Goal: Information Seeking & Learning: Learn about a topic

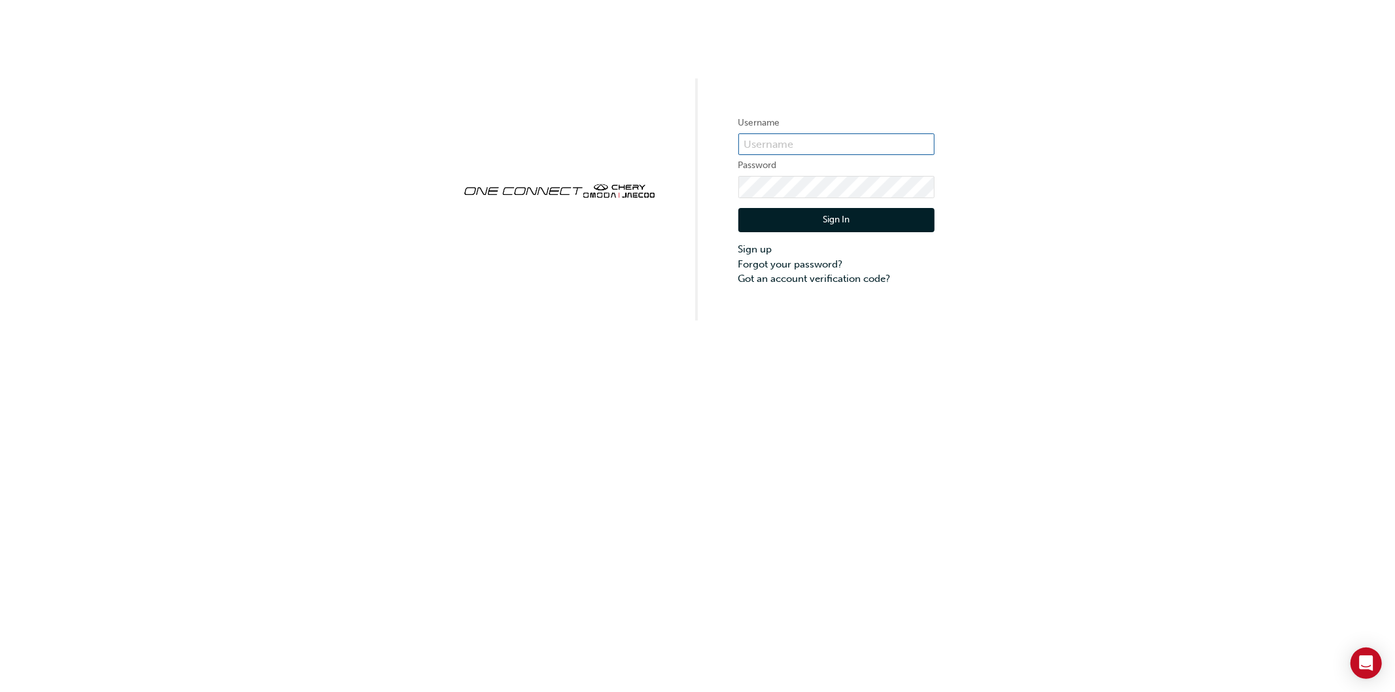
type input "ONE00022"
click at [778, 211] on button "Sign In" at bounding box center [836, 220] width 196 height 25
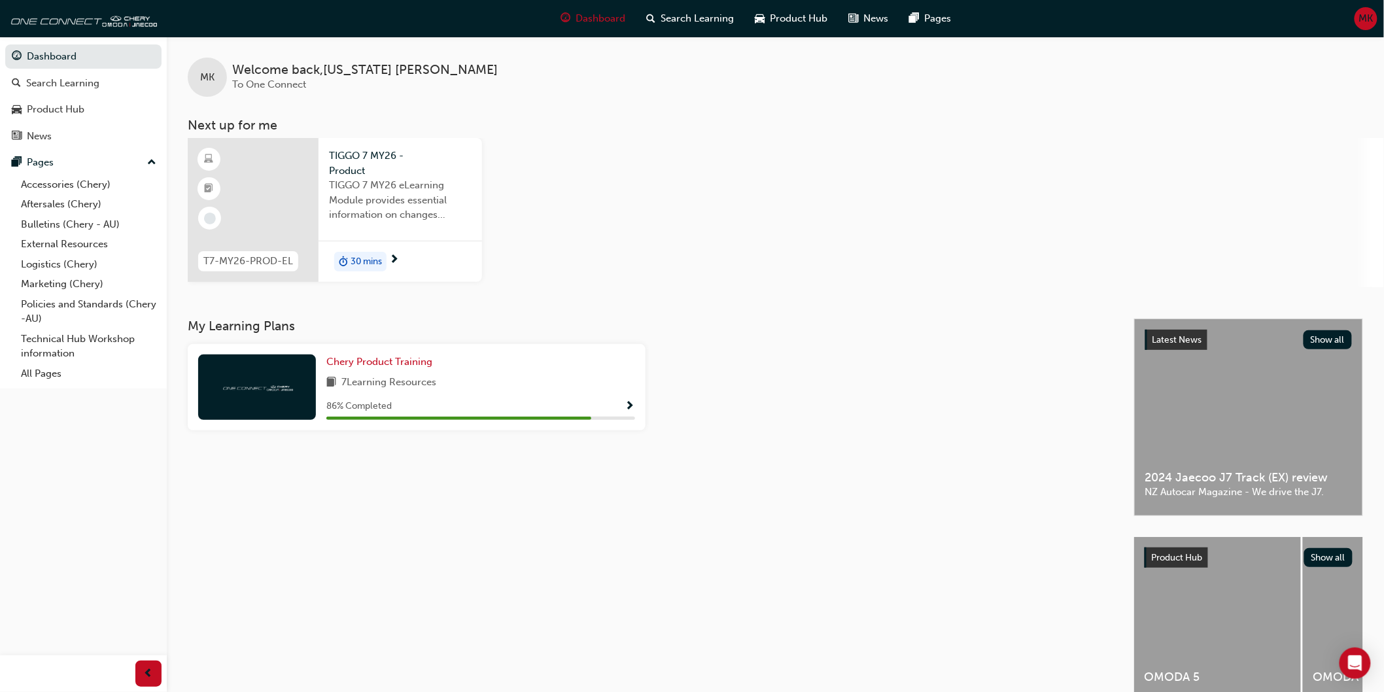
click at [284, 165] on div at bounding box center [253, 210] width 131 height 144
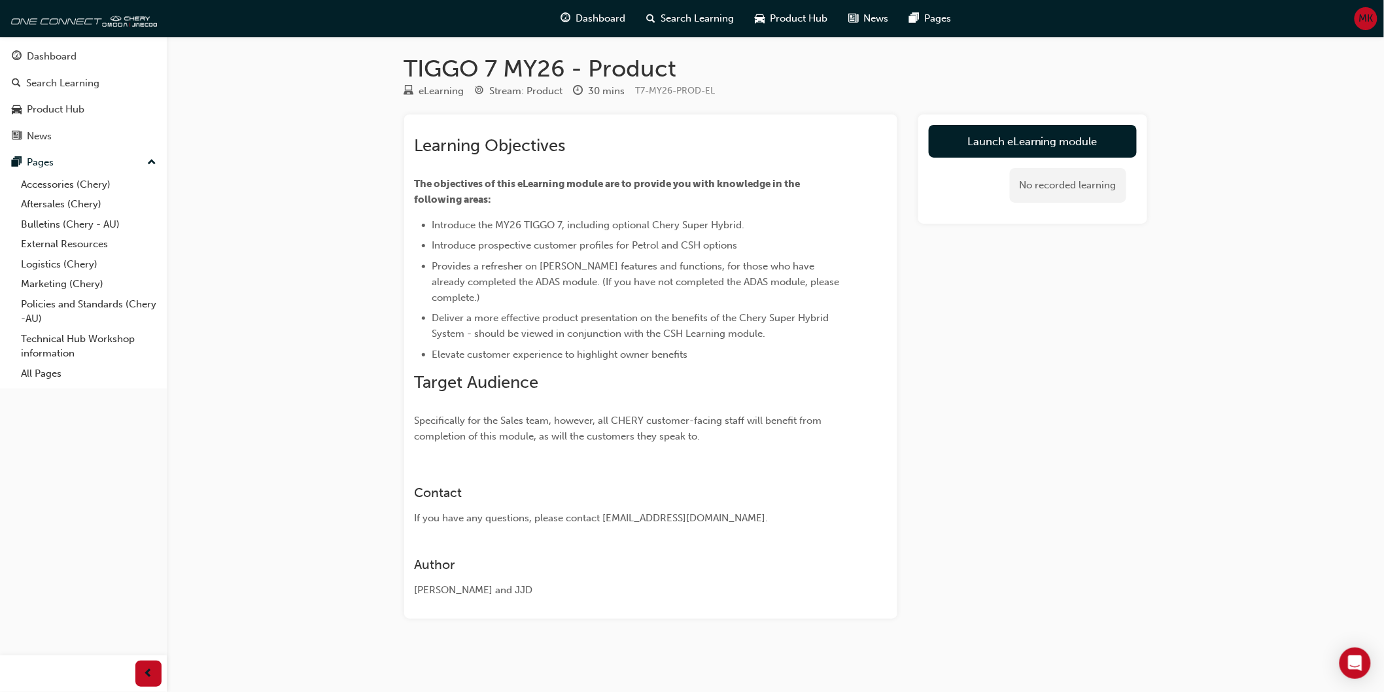
scroll to position [4, 0]
click at [1046, 145] on link "Launch eLearning module" at bounding box center [1033, 140] width 208 height 33
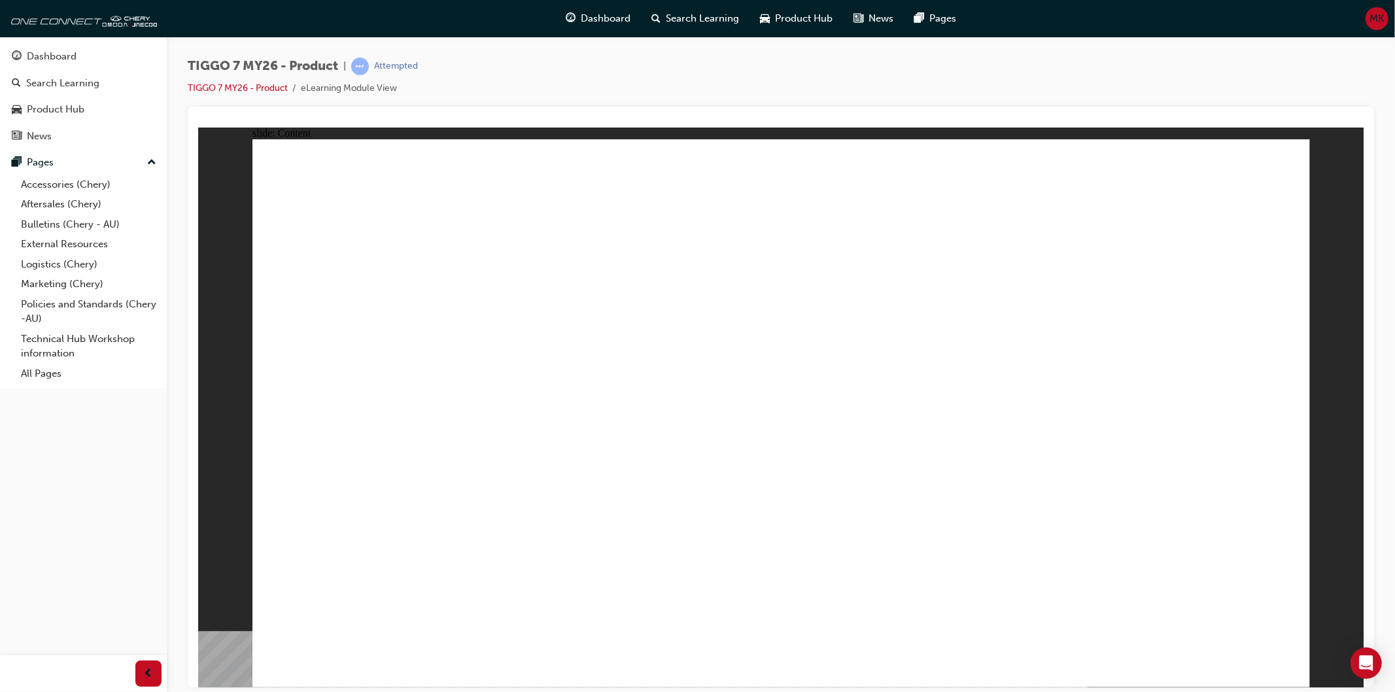
drag, startPoint x: 1280, startPoint y: 664, endPoint x: 543, endPoint y: 599, distance: 739.3
drag, startPoint x: 704, startPoint y: 176, endPoint x: 727, endPoint y: 183, distance: 23.4
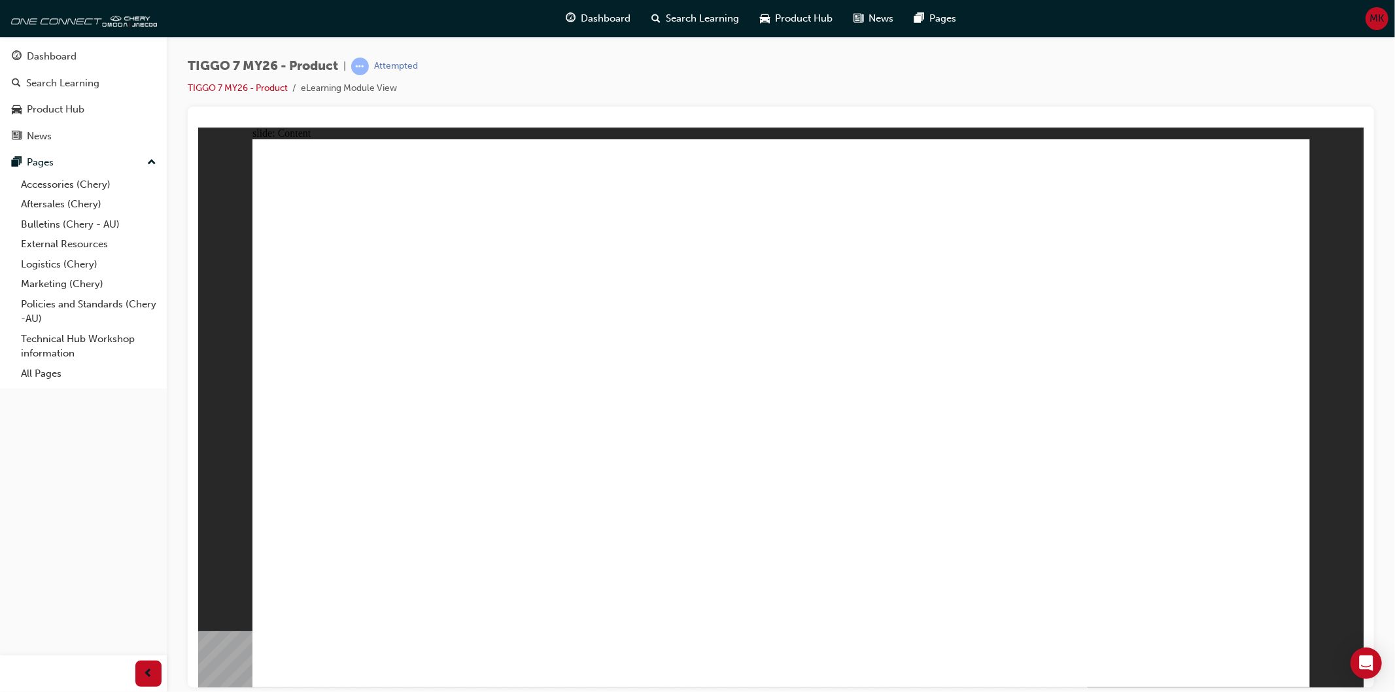
drag, startPoint x: 1276, startPoint y: 661, endPoint x: 1284, endPoint y: 664, distance: 8.8
drag, startPoint x: 933, startPoint y: 441, endPoint x: 586, endPoint y: 335, distance: 362.4
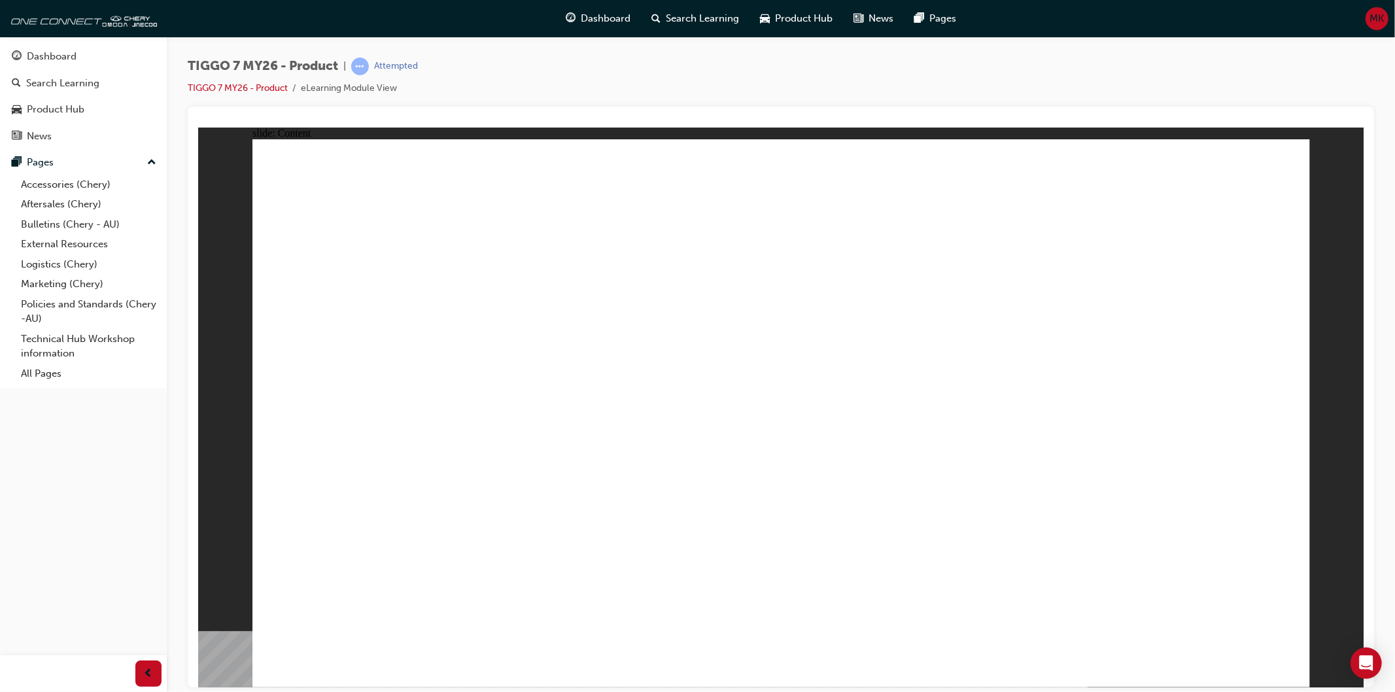
drag, startPoint x: 432, startPoint y: 358, endPoint x: 943, endPoint y: 237, distance: 525.0
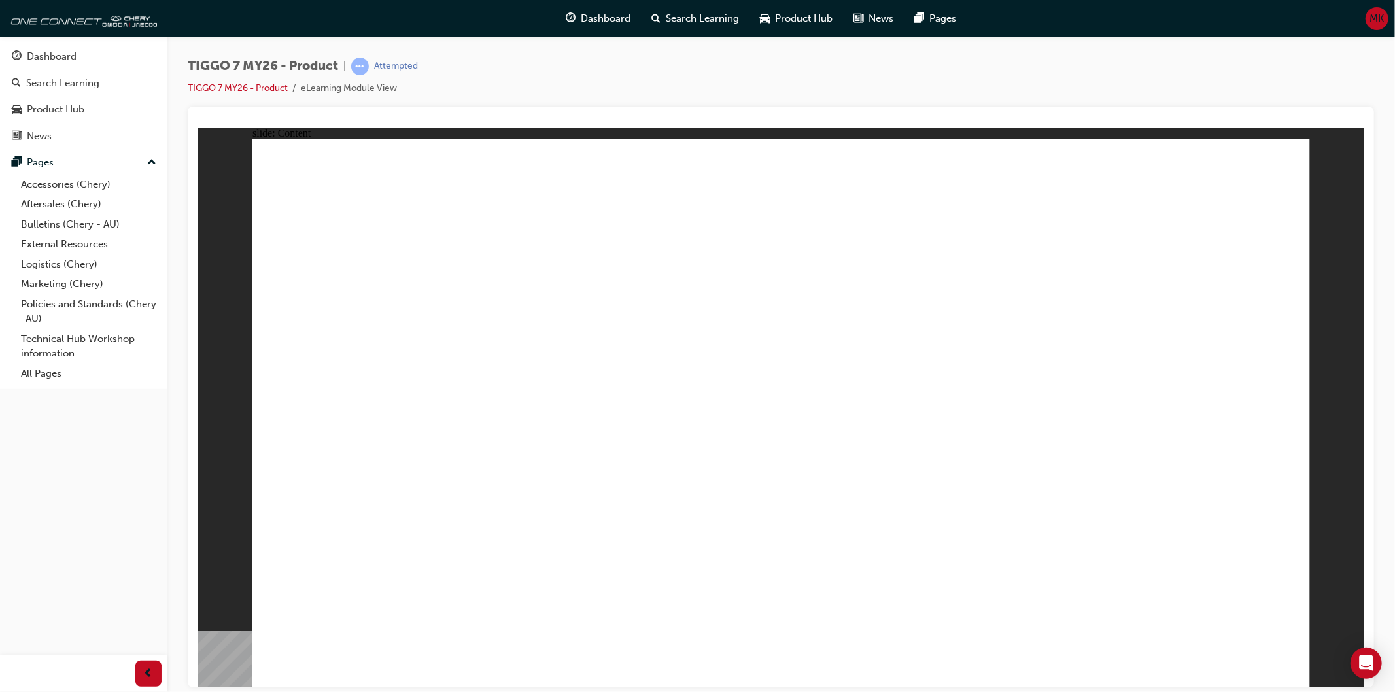
drag, startPoint x: 1275, startPoint y: 165, endPoint x: 1267, endPoint y: 167, distance: 8.1
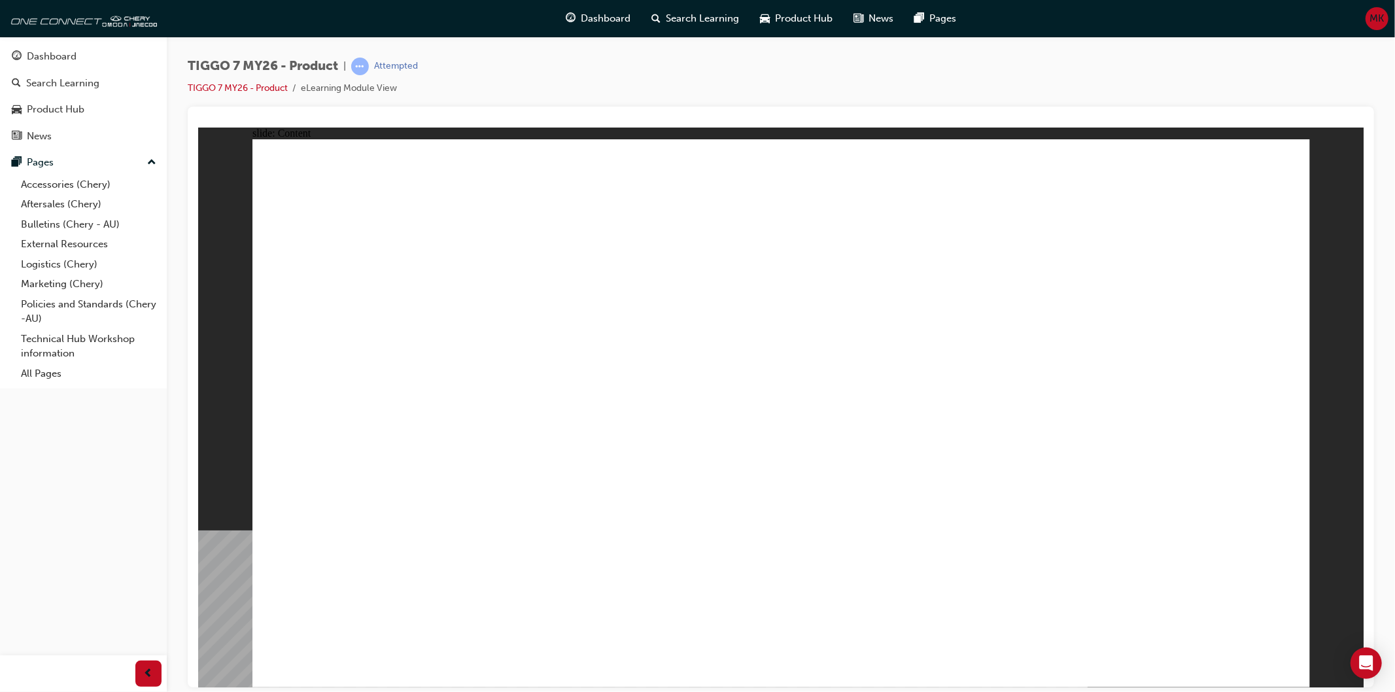
click at [1316, 170] on div "slide: Content Rectangle 1 Rectangle 1 Rectangle 22 close.png FEATURE Line 1 FU…" at bounding box center [780, 407] width 1165 height 560
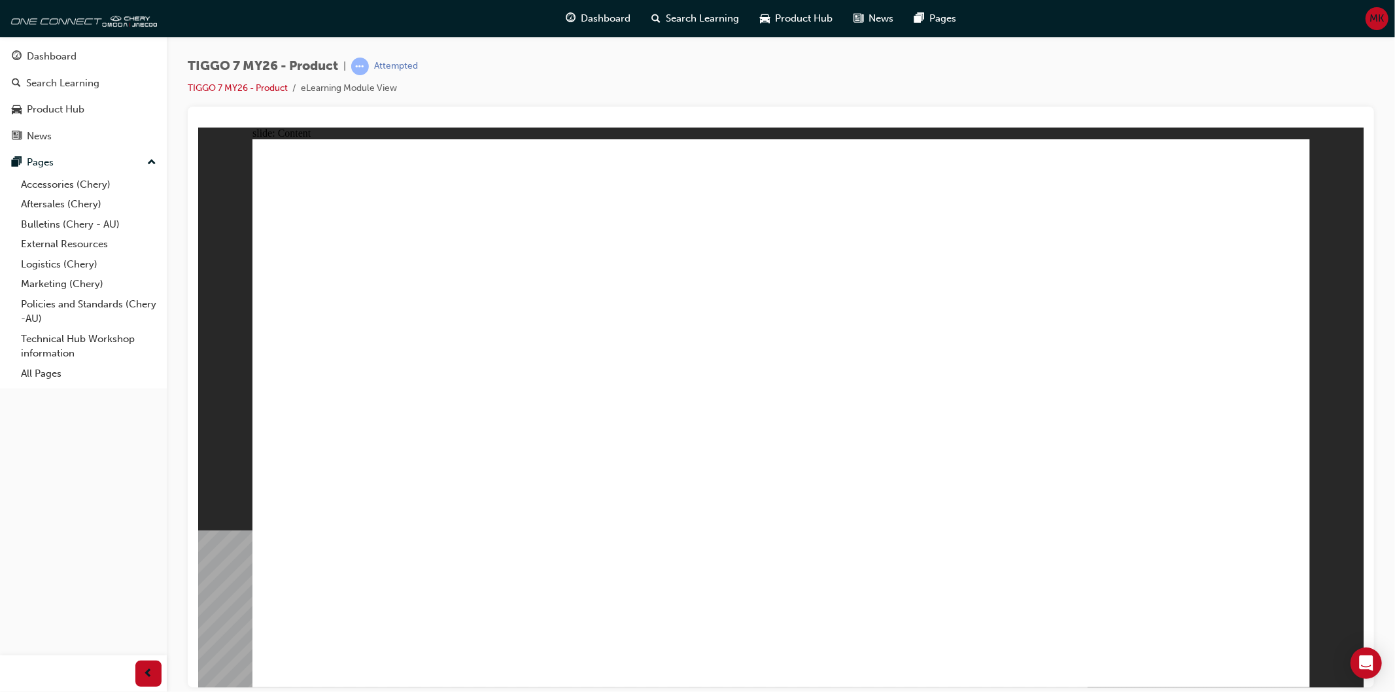
drag, startPoint x: 1278, startPoint y: 160, endPoint x: 1288, endPoint y: 169, distance: 13.4
drag, startPoint x: 1240, startPoint y: 303, endPoint x: 1238, endPoint y: 328, distance: 25.6
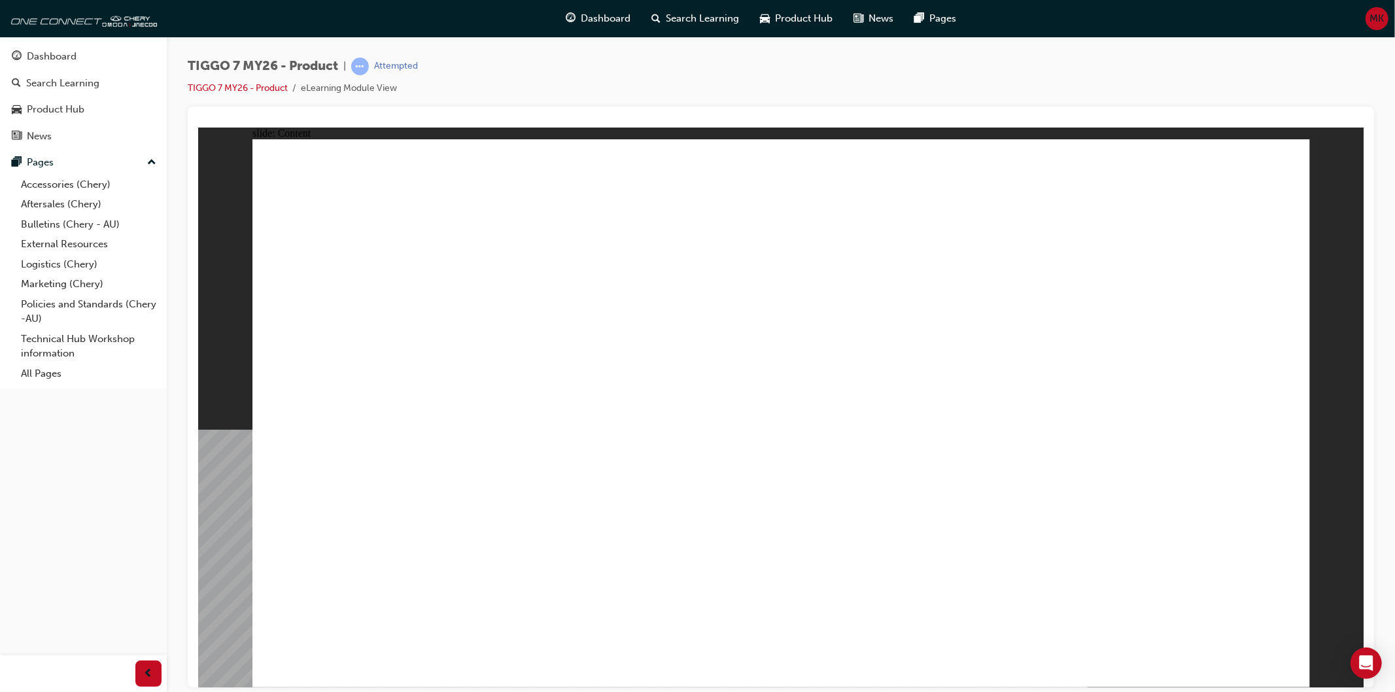
drag, startPoint x: 683, startPoint y: 506, endPoint x: 697, endPoint y: 475, distance: 33.1
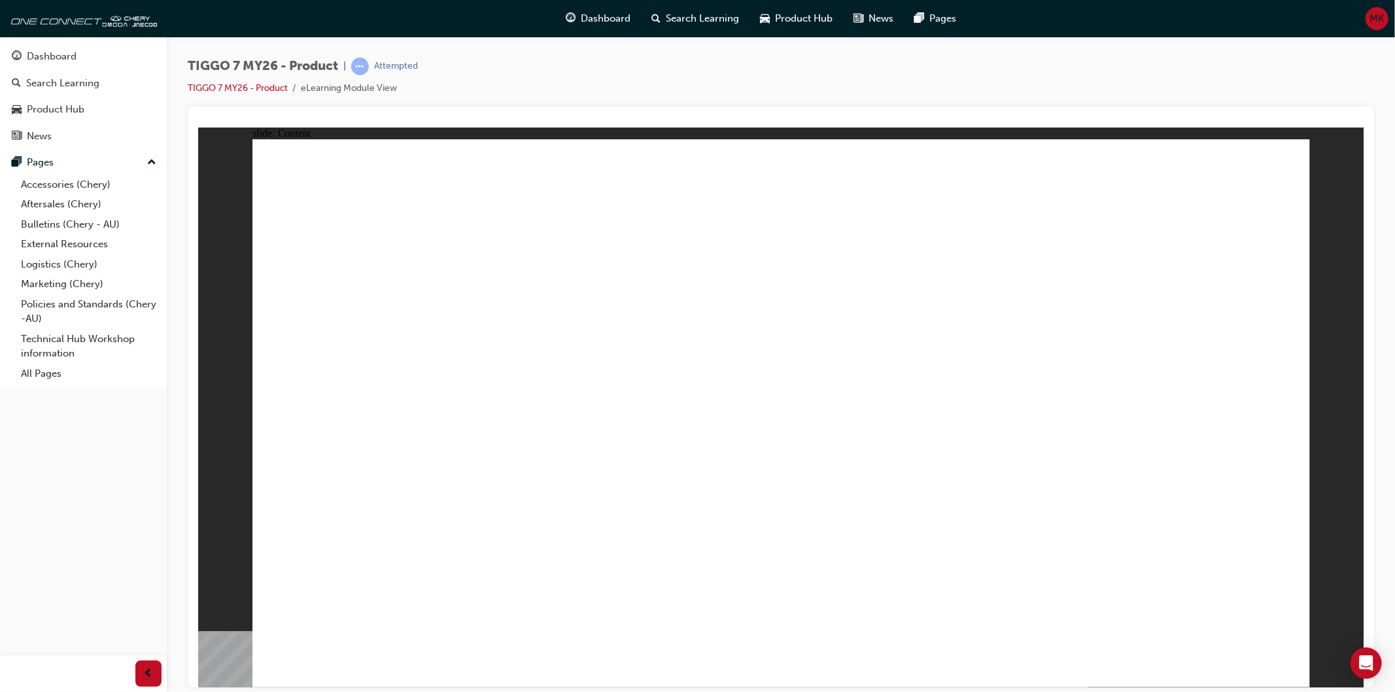
drag, startPoint x: 1290, startPoint y: 655, endPoint x: 1285, endPoint y: 661, distance: 7.9
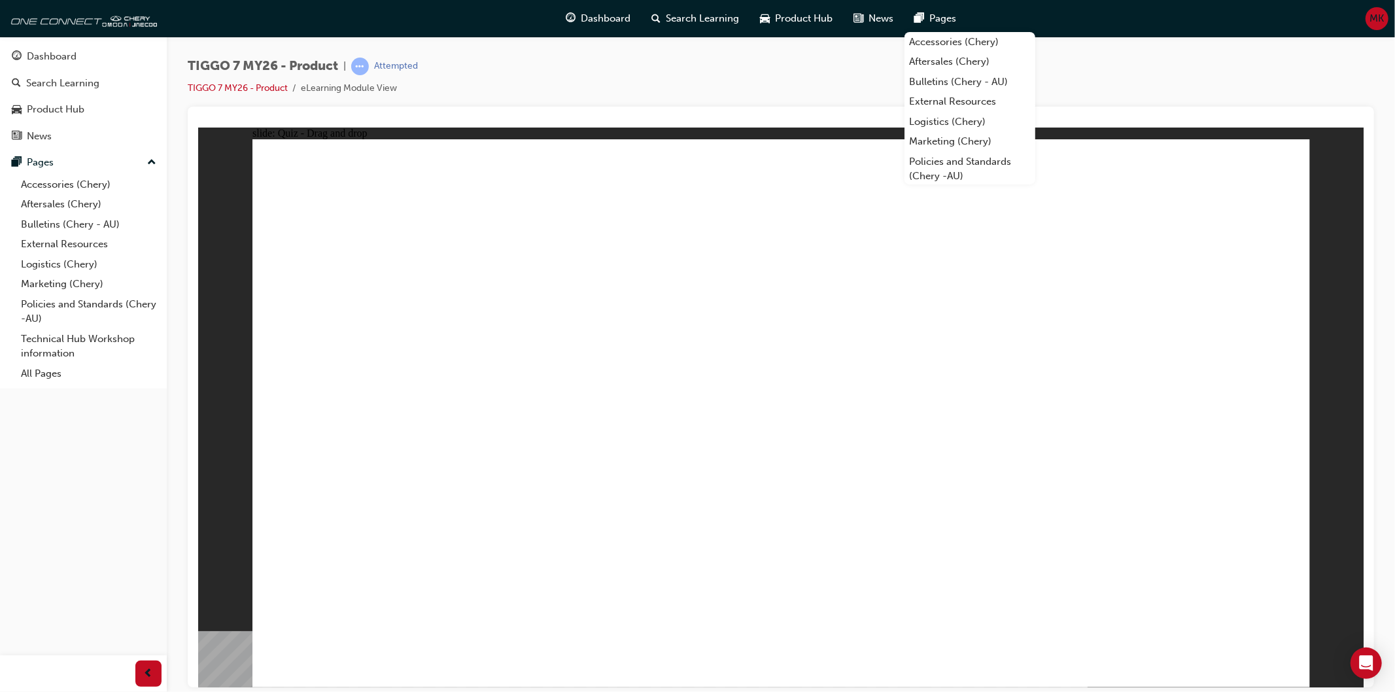
click at [1344, 252] on div "slide: Quiz - Drag and drop Rectangle 1 Rectangle 1 Premium Cloth Seats Colour …" at bounding box center [780, 407] width 1165 height 560
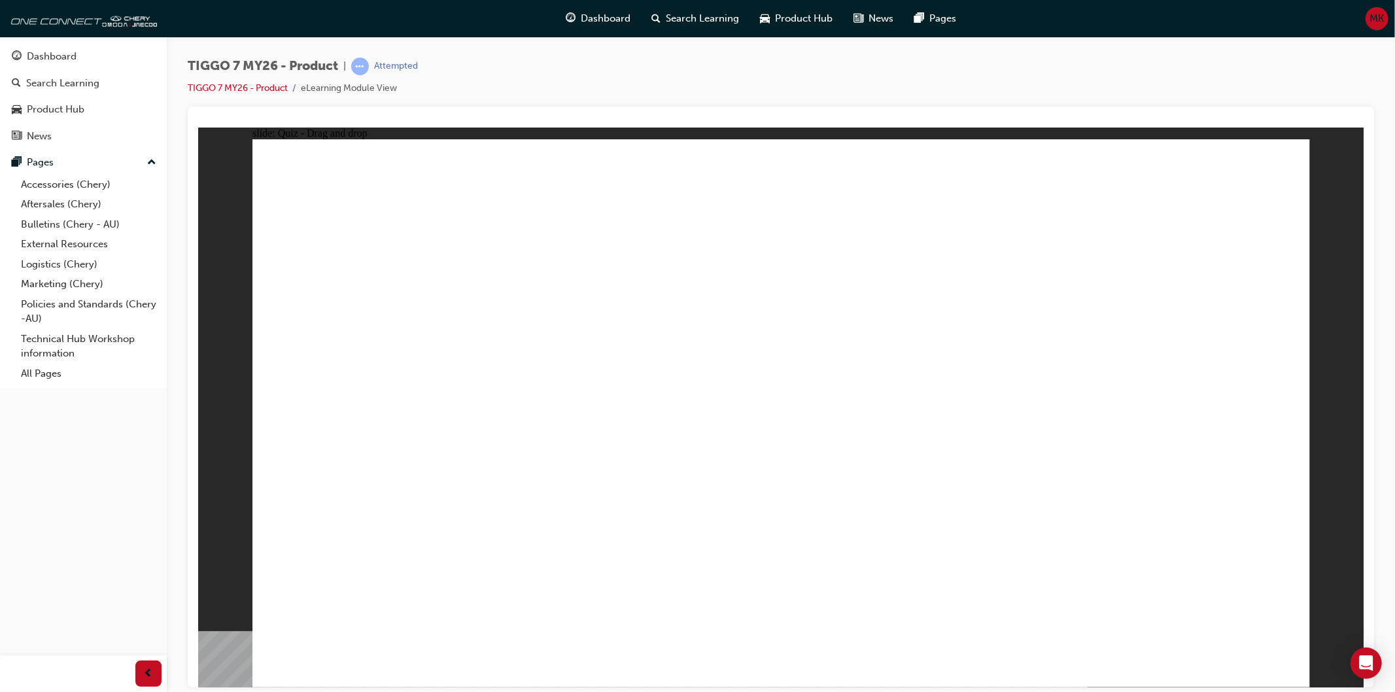
drag, startPoint x: 985, startPoint y: 190, endPoint x: 360, endPoint y: 425, distance: 668.1
drag, startPoint x: 696, startPoint y: 229, endPoint x: 1119, endPoint y: 455, distance: 479.5
drag, startPoint x: 1049, startPoint y: 318, endPoint x: 838, endPoint y: 461, distance: 254.3
drag, startPoint x: 868, startPoint y: 328, endPoint x: 591, endPoint y: 458, distance: 306.3
drag, startPoint x: 1108, startPoint y: 259, endPoint x: 944, endPoint y: 438, distance: 242.5
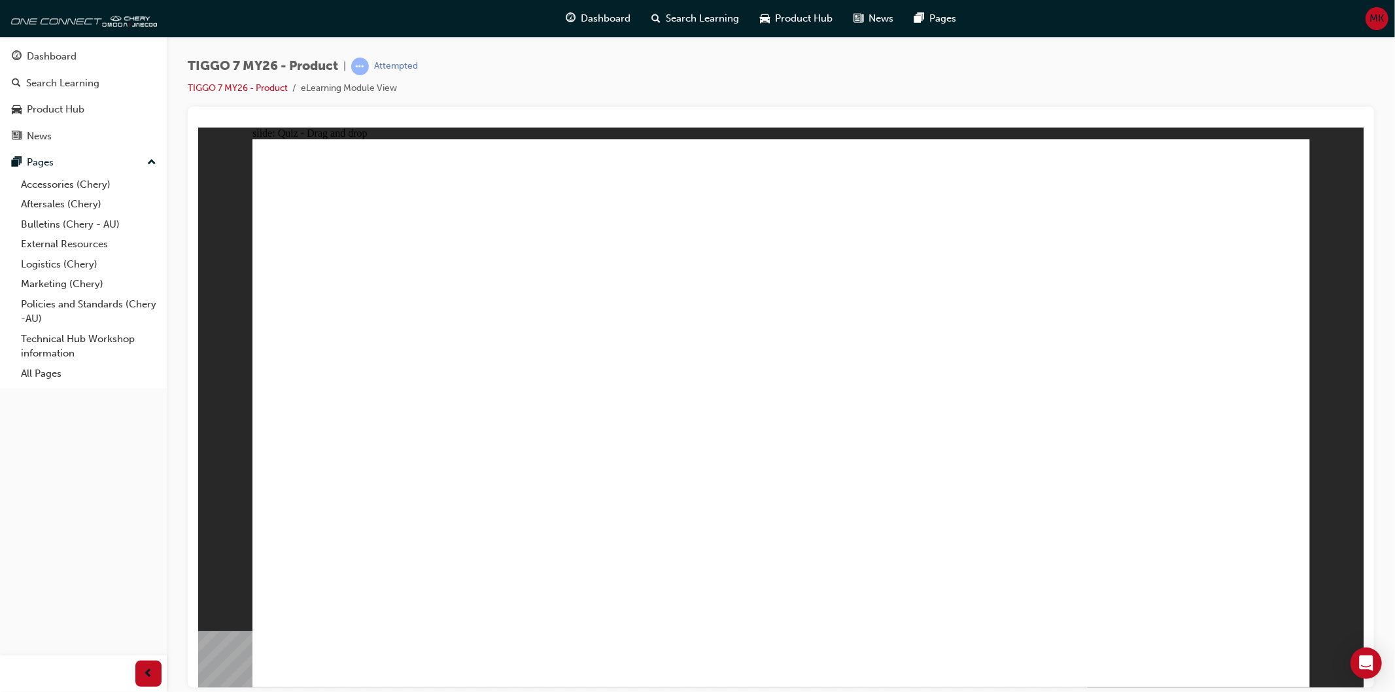
drag, startPoint x: 814, startPoint y: 259, endPoint x: 831, endPoint y: 501, distance: 242.6
drag, startPoint x: 1012, startPoint y: 262, endPoint x: 479, endPoint y: 535, distance: 598.7
drag, startPoint x: 895, startPoint y: 464, endPoint x: 440, endPoint y: 528, distance: 459.7
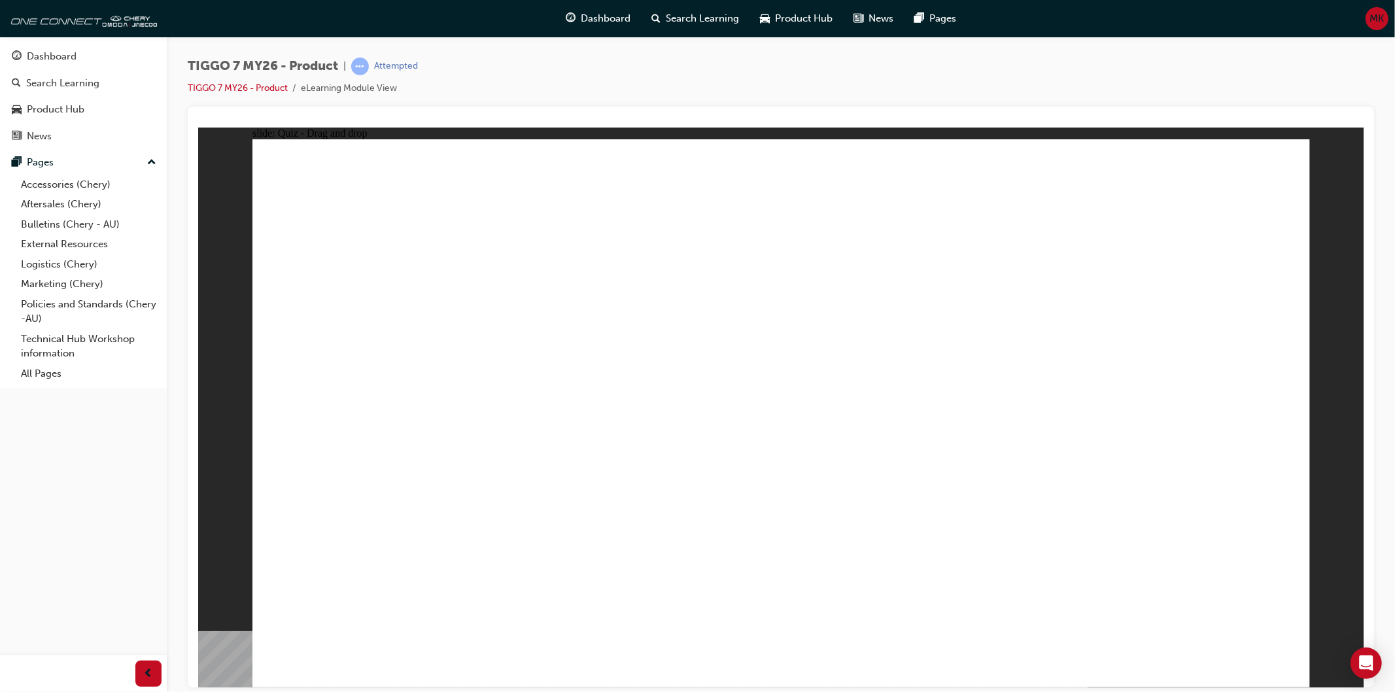
drag, startPoint x: 1161, startPoint y: 355, endPoint x: 874, endPoint y: 531, distance: 337.3
drag, startPoint x: 752, startPoint y: 243, endPoint x: 491, endPoint y: 528, distance: 386.5
drag, startPoint x: 750, startPoint y: 204, endPoint x: 844, endPoint y: 564, distance: 372.3
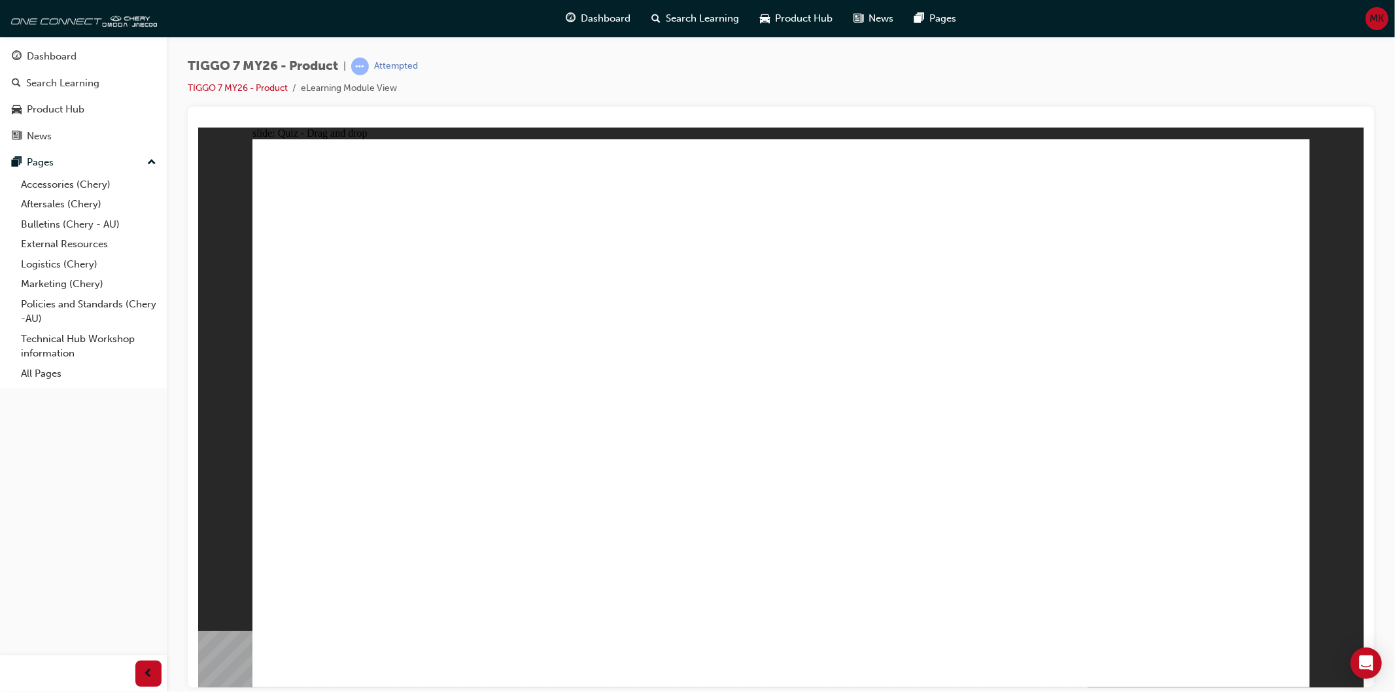
drag, startPoint x: 876, startPoint y: 200, endPoint x: 657, endPoint y: 250, distance: 224.8
drag, startPoint x: 872, startPoint y: 241, endPoint x: 885, endPoint y: 461, distance: 220.1
drag, startPoint x: 869, startPoint y: 289, endPoint x: 541, endPoint y: 494, distance: 387.2
drag, startPoint x: 985, startPoint y: 444, endPoint x: 957, endPoint y: 558, distance: 117.2
drag, startPoint x: 1113, startPoint y: 282, endPoint x: 538, endPoint y: 501, distance: 615.2
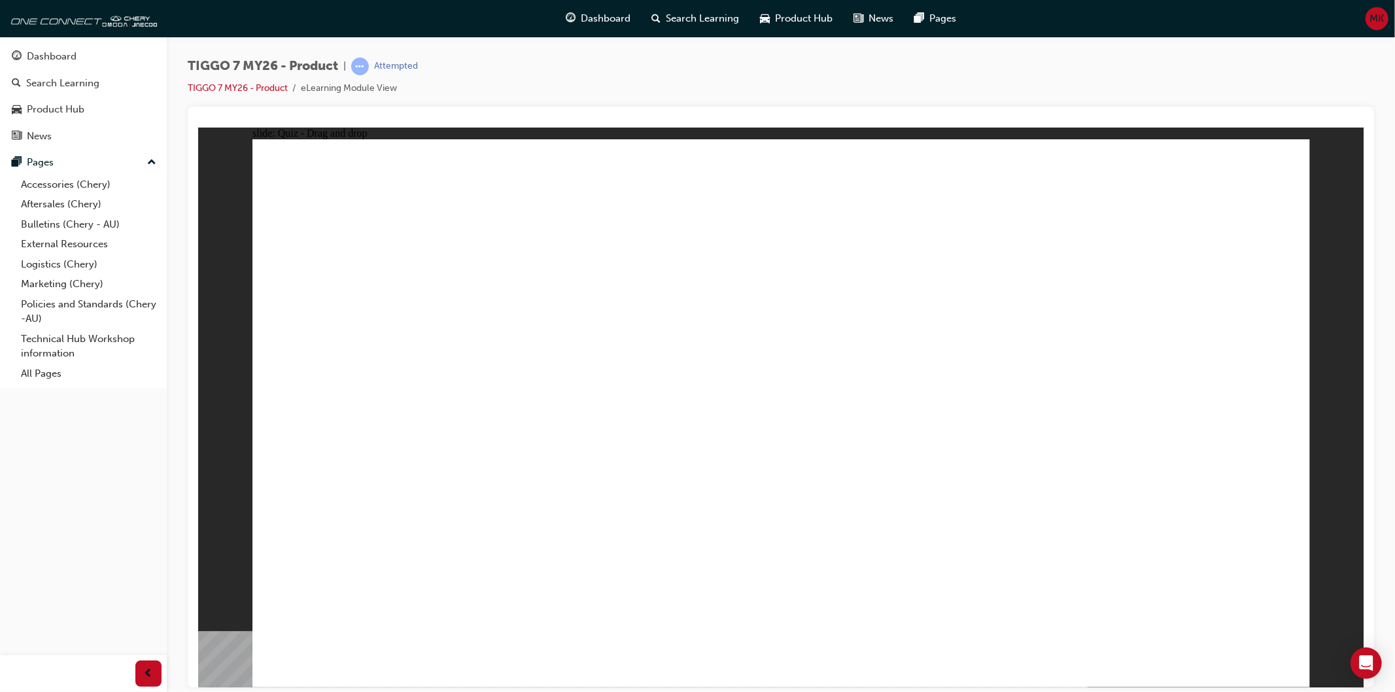
drag, startPoint x: 1227, startPoint y: 237, endPoint x: 1018, endPoint y: 490, distance: 328.0
drag, startPoint x: 1210, startPoint y: 201, endPoint x: 528, endPoint y: 517, distance: 751.7
drag, startPoint x: 1093, startPoint y: 197, endPoint x: 944, endPoint y: 375, distance: 232.1
drag, startPoint x: 1001, startPoint y: 236, endPoint x: 596, endPoint y: 509, distance: 488.1
drag, startPoint x: 981, startPoint y: 204, endPoint x: 565, endPoint y: 504, distance: 512.9
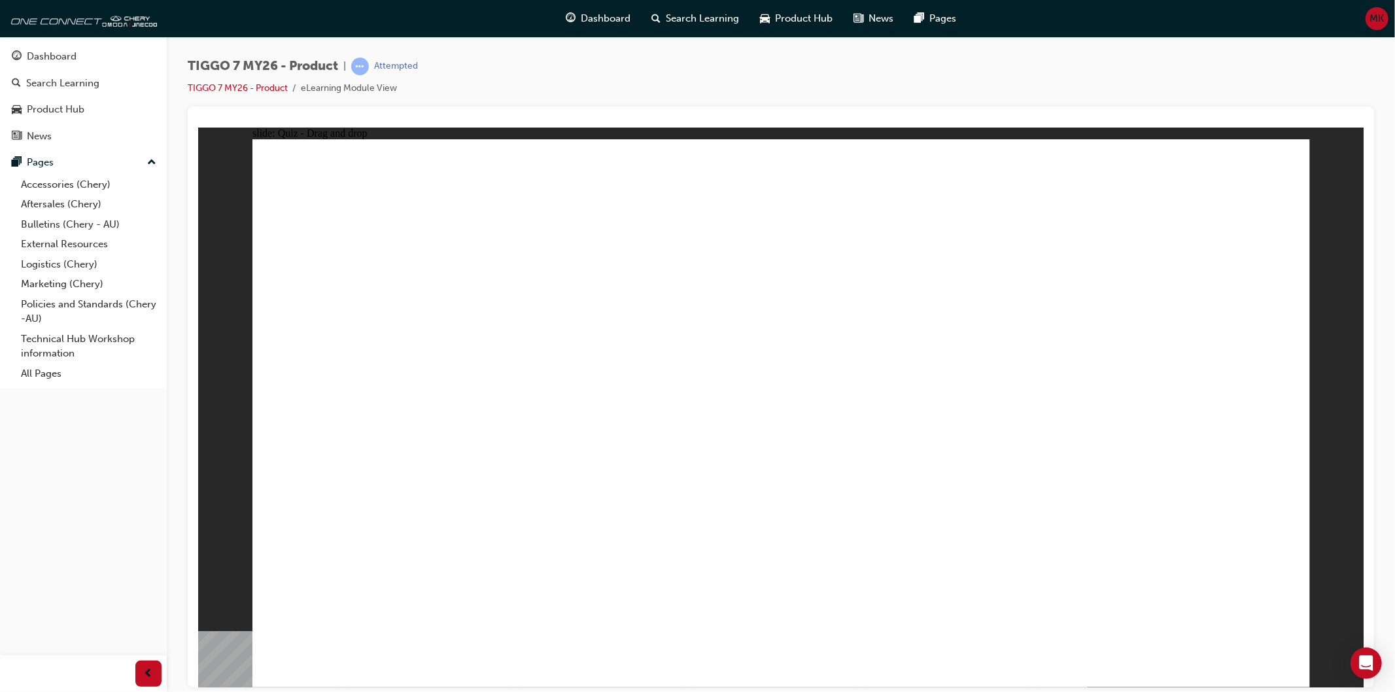
drag, startPoint x: 884, startPoint y: 269, endPoint x: 989, endPoint y: 476, distance: 232.5
drag, startPoint x: 1125, startPoint y: 246, endPoint x: 1036, endPoint y: 551, distance: 318.3
drag, startPoint x: 1210, startPoint y: 589, endPoint x: 1216, endPoint y: 606, distance: 17.4
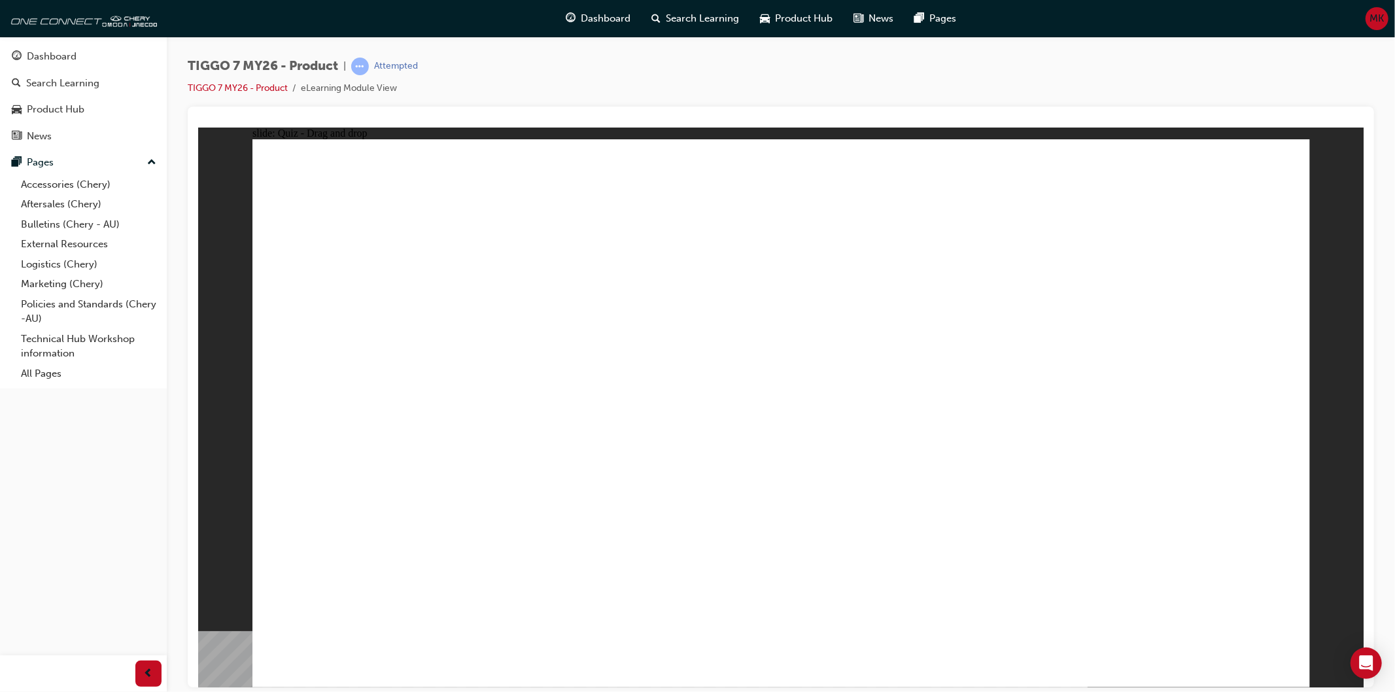
drag, startPoint x: 830, startPoint y: 254, endPoint x: 906, endPoint y: 300, distance: 88.3
drag, startPoint x: 1051, startPoint y: 240, endPoint x: 487, endPoint y: 528, distance: 633.2
drag, startPoint x: 1240, startPoint y: 239, endPoint x: 946, endPoint y: 489, distance: 386.0
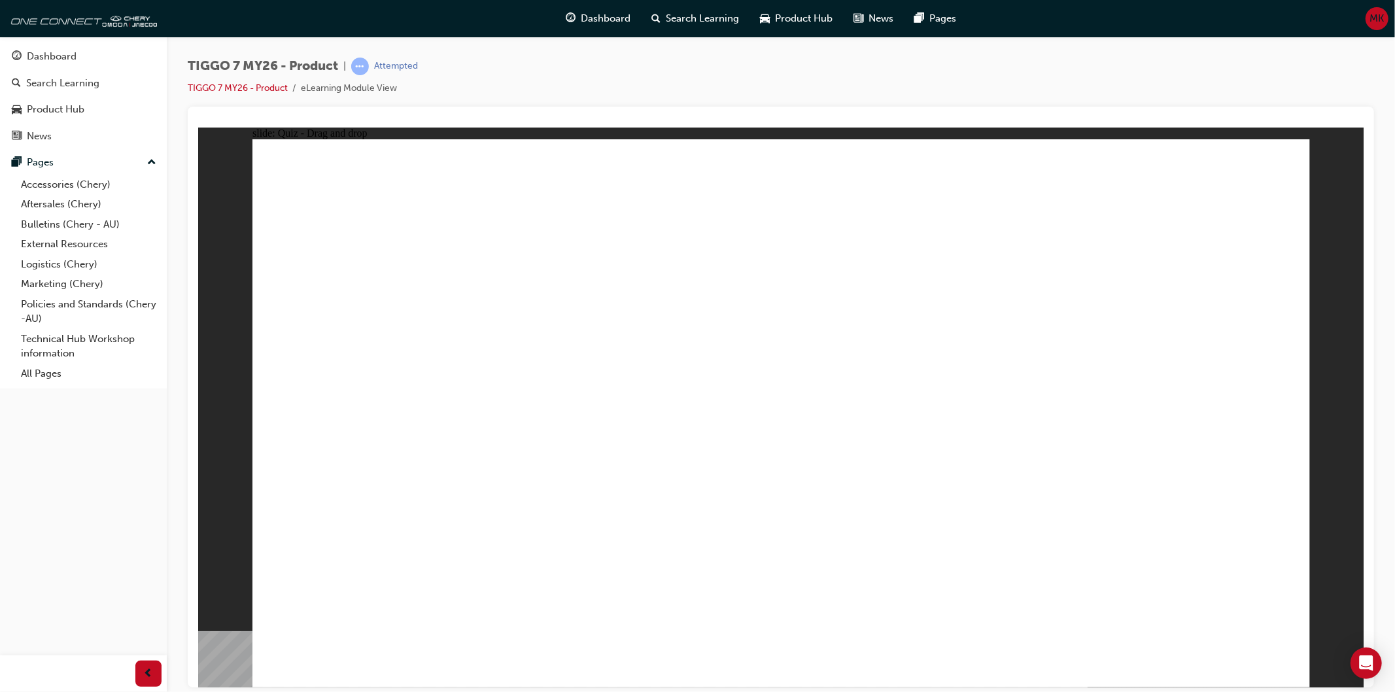
radio input "true"
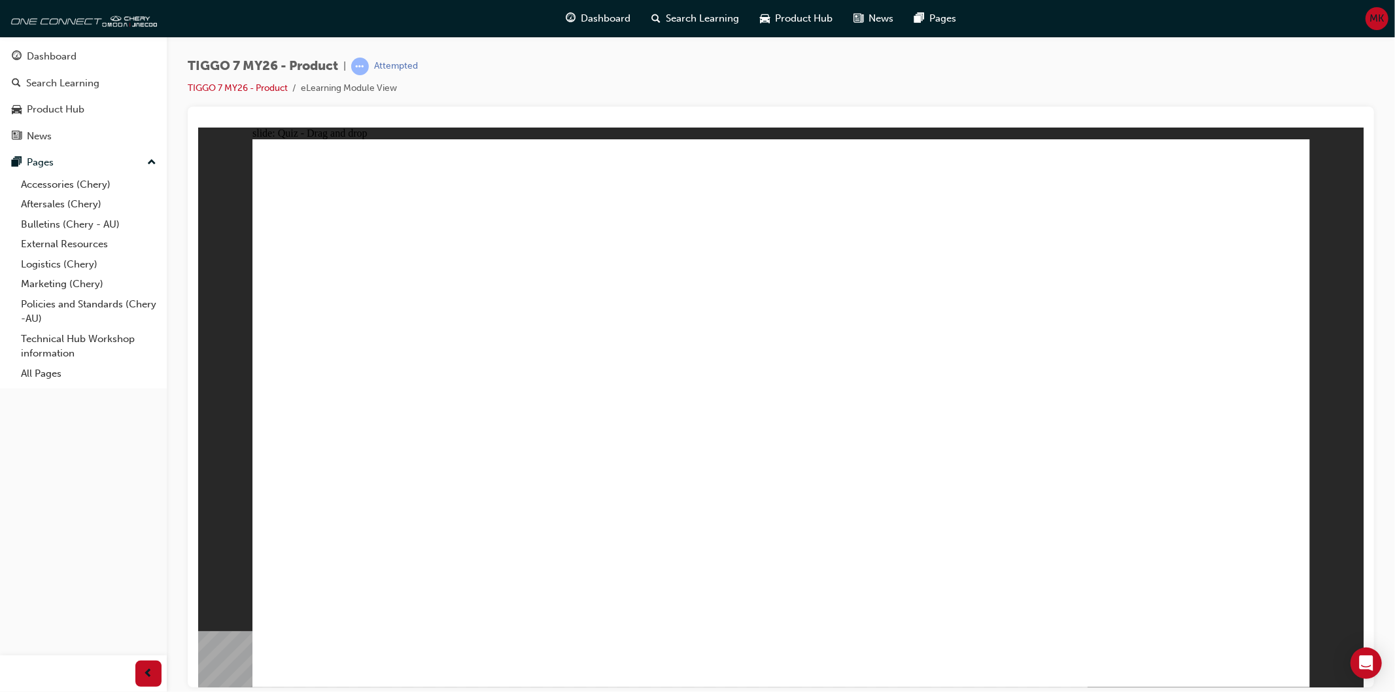
drag, startPoint x: 836, startPoint y: 203, endPoint x: 927, endPoint y: 504, distance: 314.7
drag, startPoint x: 1015, startPoint y: 241, endPoint x: 966, endPoint y: 475, distance: 239.2
drag, startPoint x: 965, startPoint y: 289, endPoint x: 926, endPoint y: 512, distance: 226.3
drag, startPoint x: 1192, startPoint y: 231, endPoint x: 951, endPoint y: 457, distance: 330.3
drag, startPoint x: 1147, startPoint y: 198, endPoint x: 901, endPoint y: 524, distance: 408.5
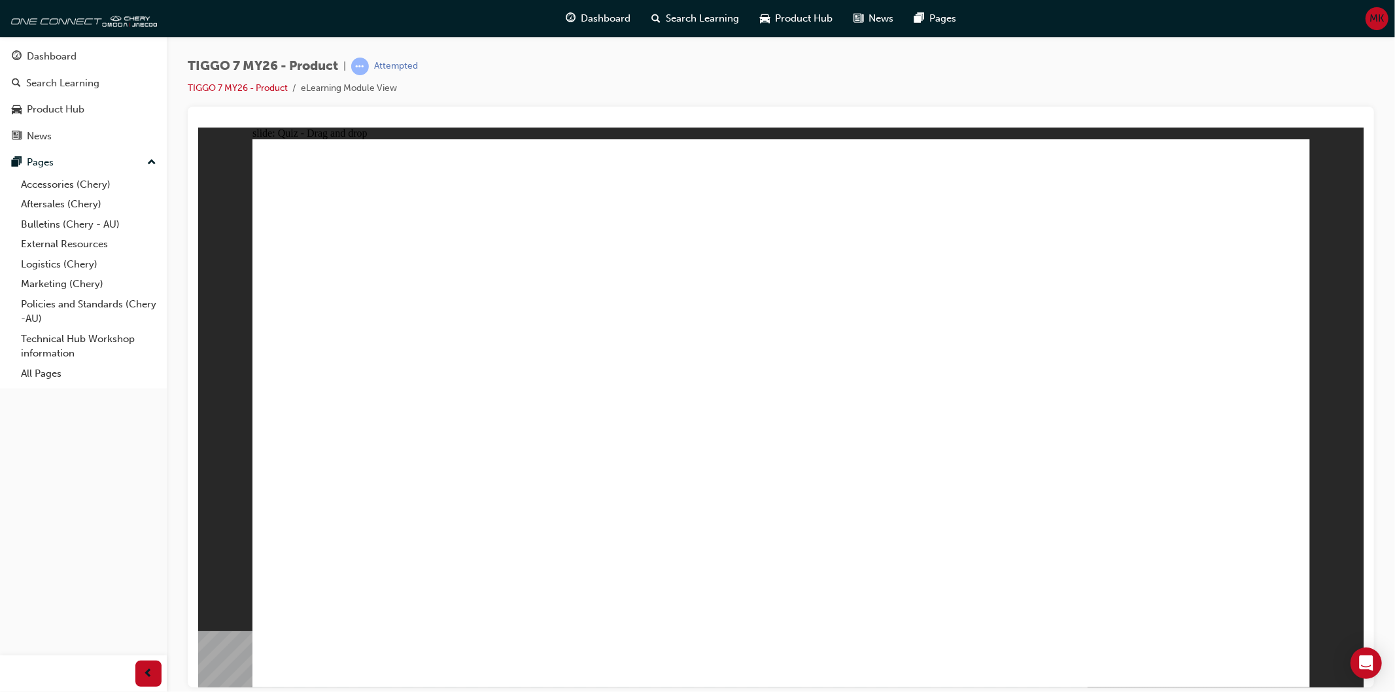
drag, startPoint x: 968, startPoint y: 202, endPoint x: 933, endPoint y: 422, distance: 222.6
drag, startPoint x: 840, startPoint y: 232, endPoint x: 950, endPoint y: 533, distance: 320.0
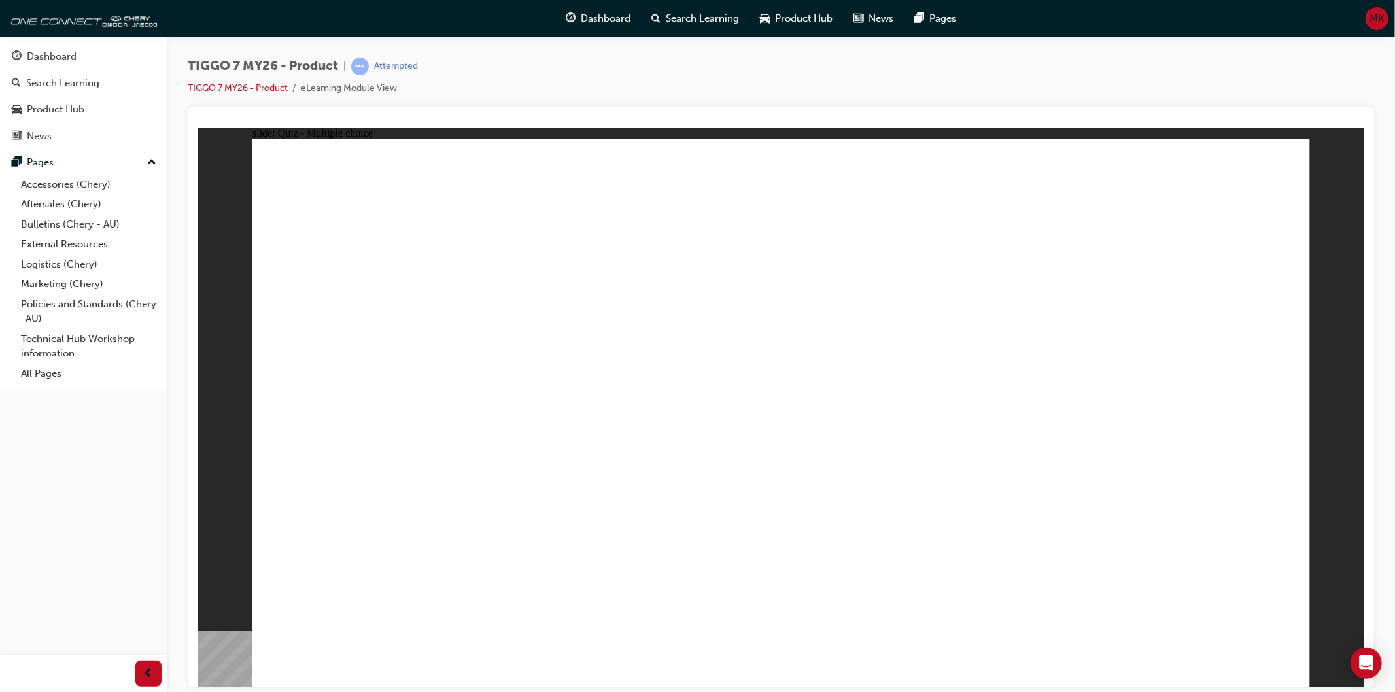
radio input "true"
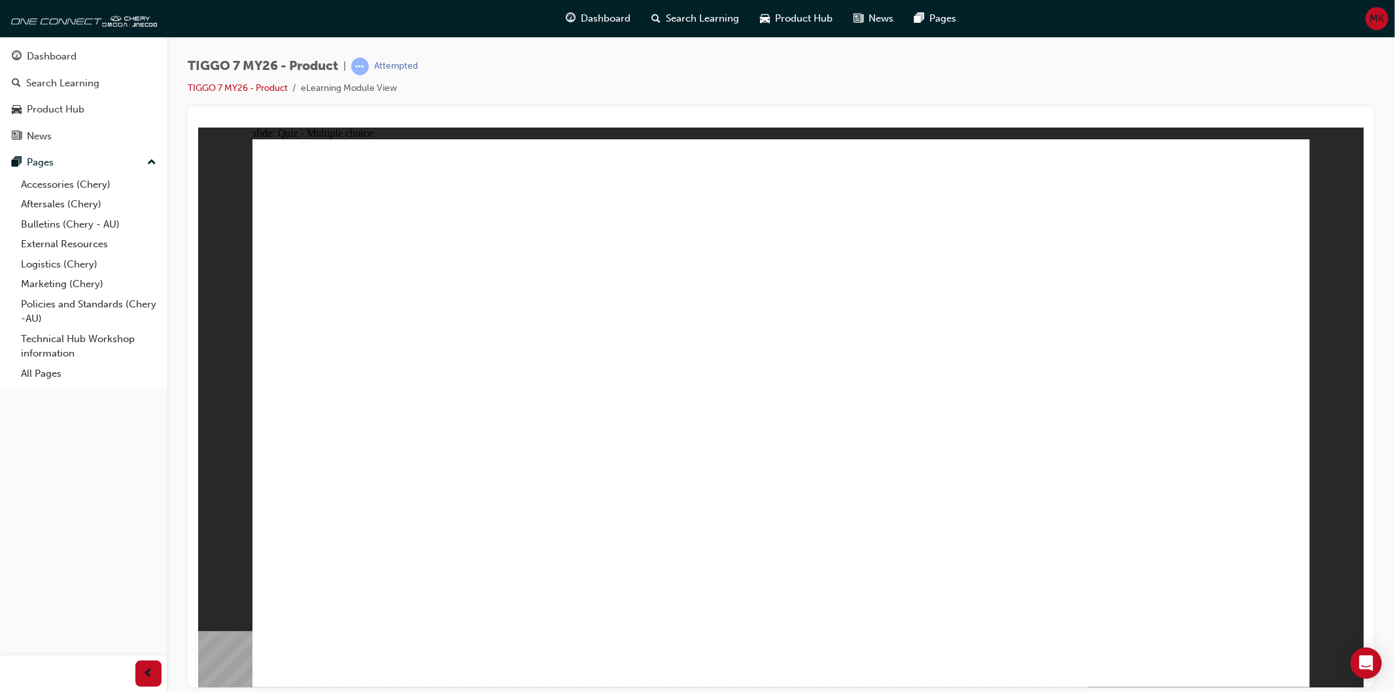
drag, startPoint x: 1061, startPoint y: 291, endPoint x: 1179, endPoint y: 422, distance: 176.9
drag, startPoint x: 1225, startPoint y: 213, endPoint x: 829, endPoint y: 466, distance: 470.2
drag, startPoint x: 764, startPoint y: 214, endPoint x: 989, endPoint y: 465, distance: 337.2
drag, startPoint x: 985, startPoint y: 209, endPoint x: 625, endPoint y: 451, distance: 433.1
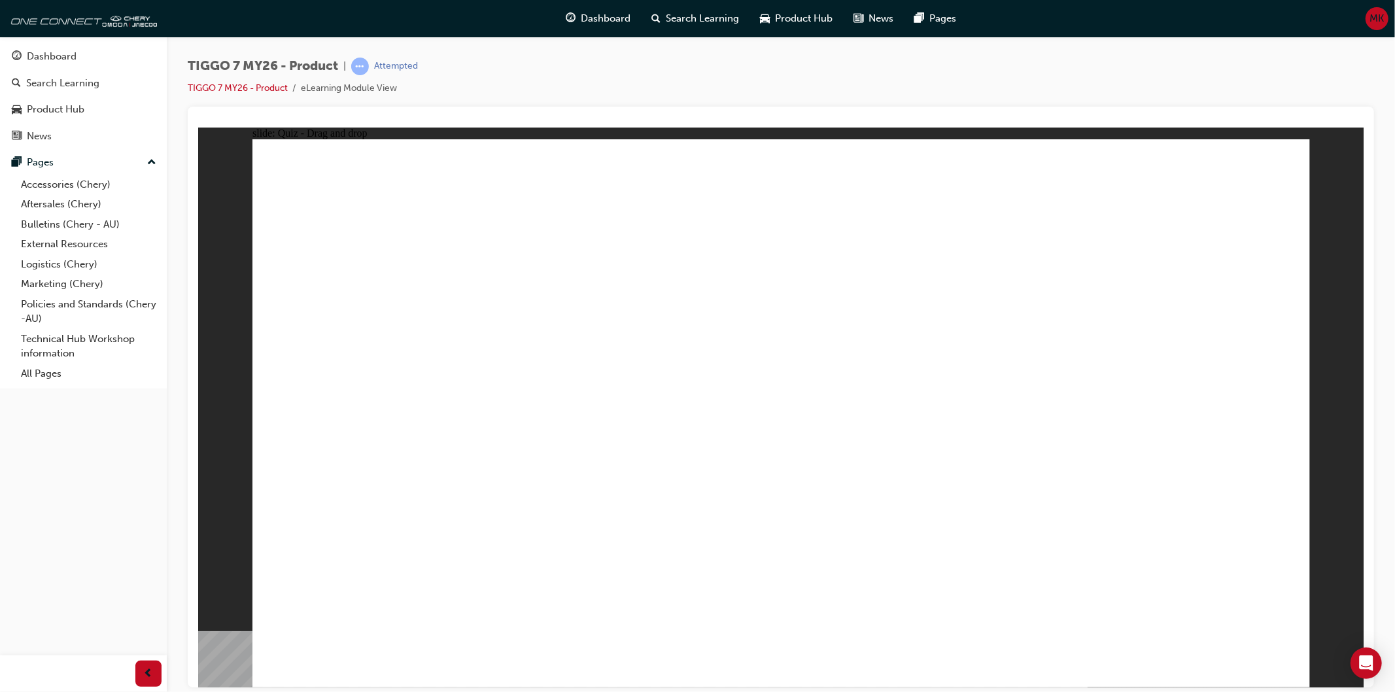
drag, startPoint x: 891, startPoint y: 315, endPoint x: 420, endPoint y: 468, distance: 495.5
radio input "true"
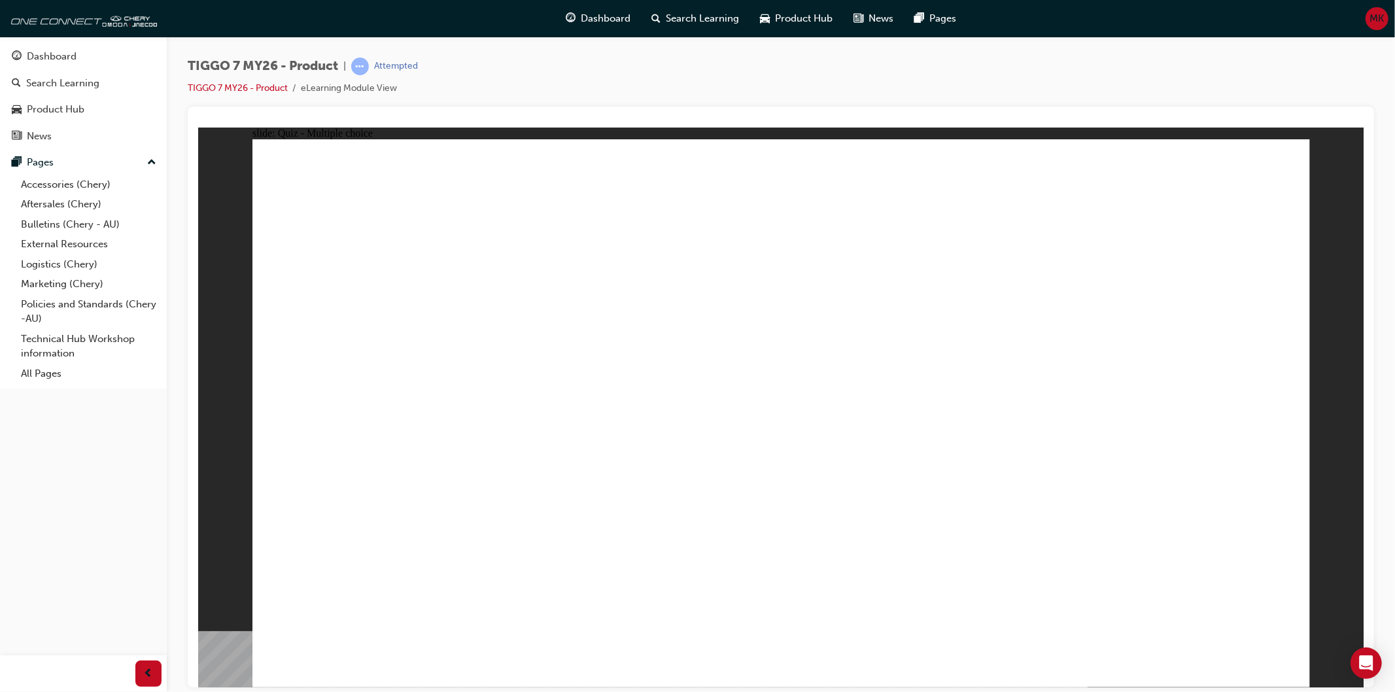
drag, startPoint x: 713, startPoint y: 431, endPoint x: 734, endPoint y: 460, distance: 35.2
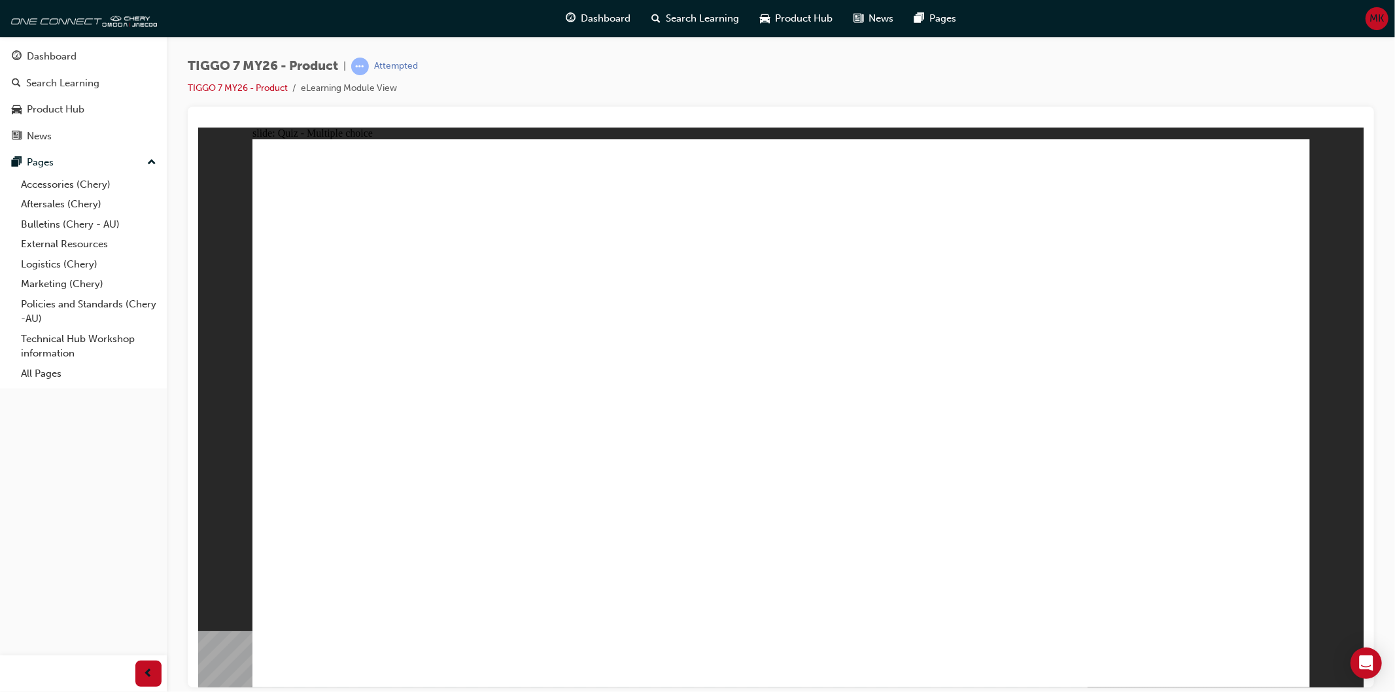
radio input "true"
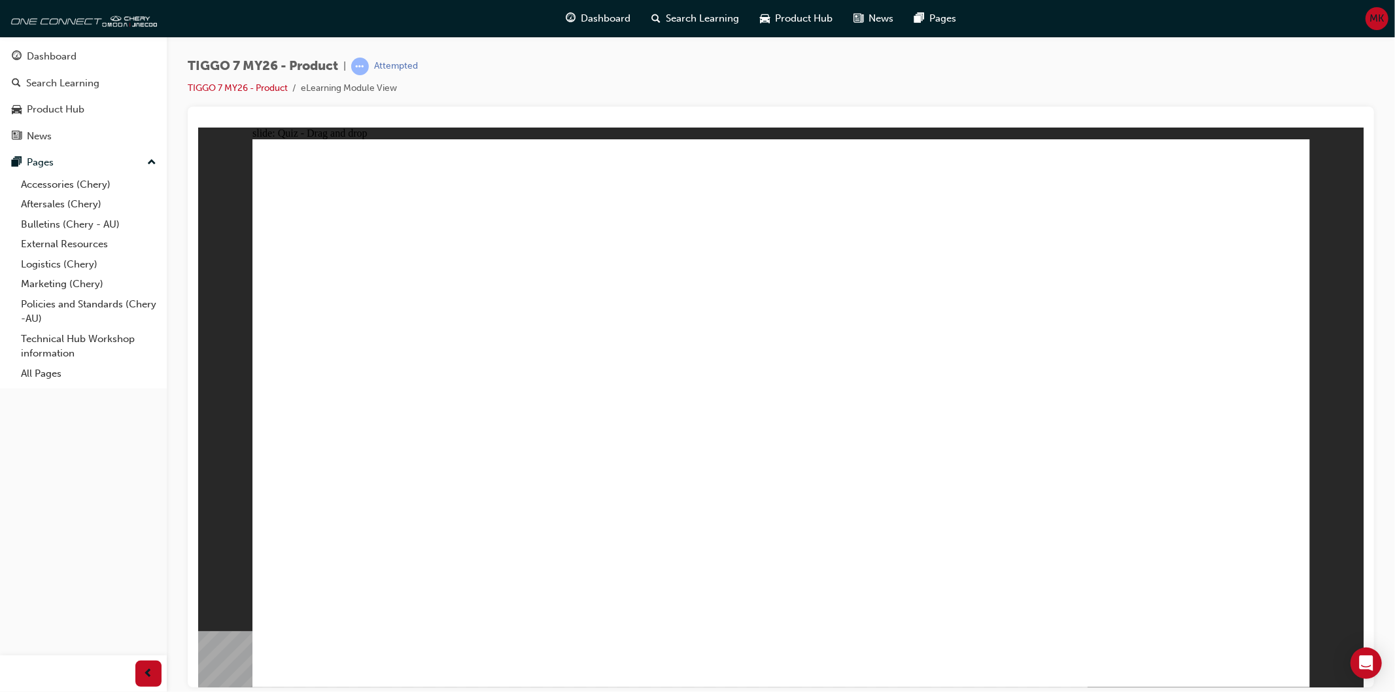
drag, startPoint x: 812, startPoint y: 307, endPoint x: 998, endPoint y: 373, distance: 197.1
drag, startPoint x: 1035, startPoint y: 466, endPoint x: 963, endPoint y: 468, distance: 72.0
drag, startPoint x: 975, startPoint y: 217, endPoint x: 829, endPoint y: 371, distance: 212.3
drag, startPoint x: 899, startPoint y: 456, endPoint x: 752, endPoint y: 363, distance: 173.4
drag, startPoint x: 935, startPoint y: 213, endPoint x: 312, endPoint y: 472, distance: 674.9
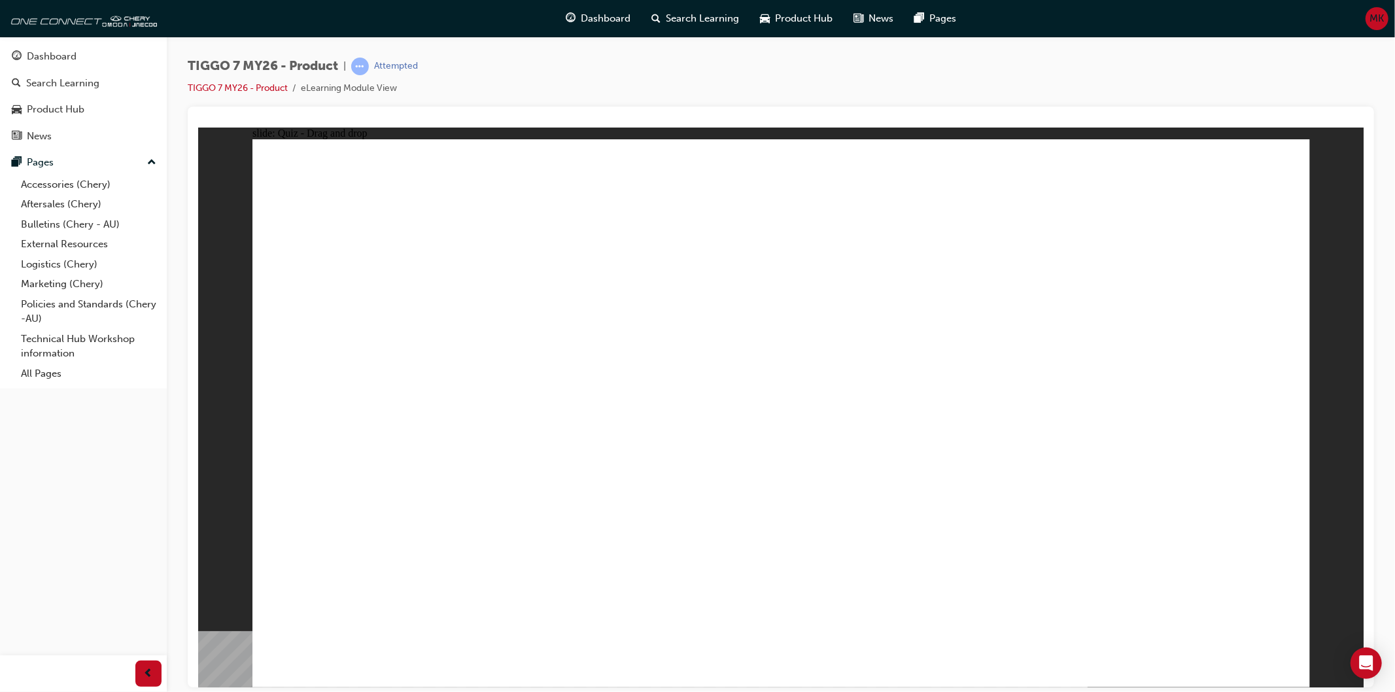
drag, startPoint x: 751, startPoint y: 234, endPoint x: 1190, endPoint y: 475, distance: 500.5
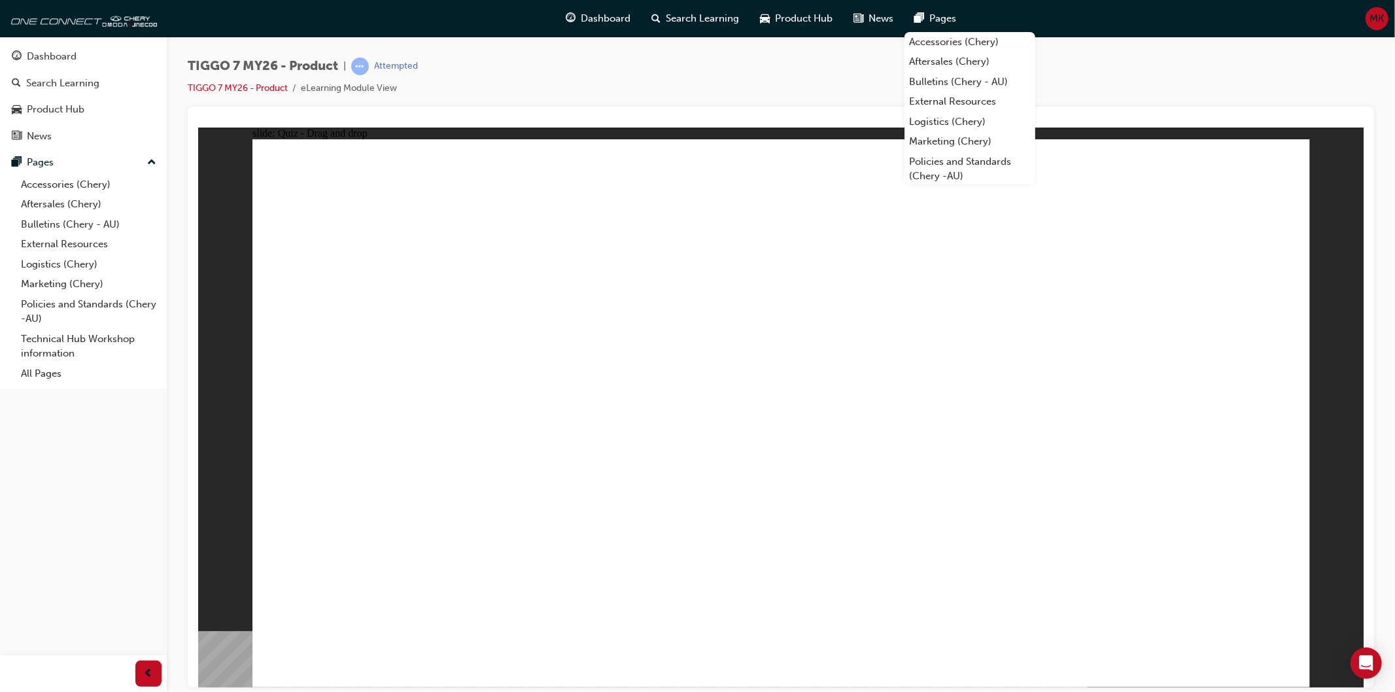
drag, startPoint x: 880, startPoint y: 453, endPoint x: 764, endPoint y: 490, distance: 121.0
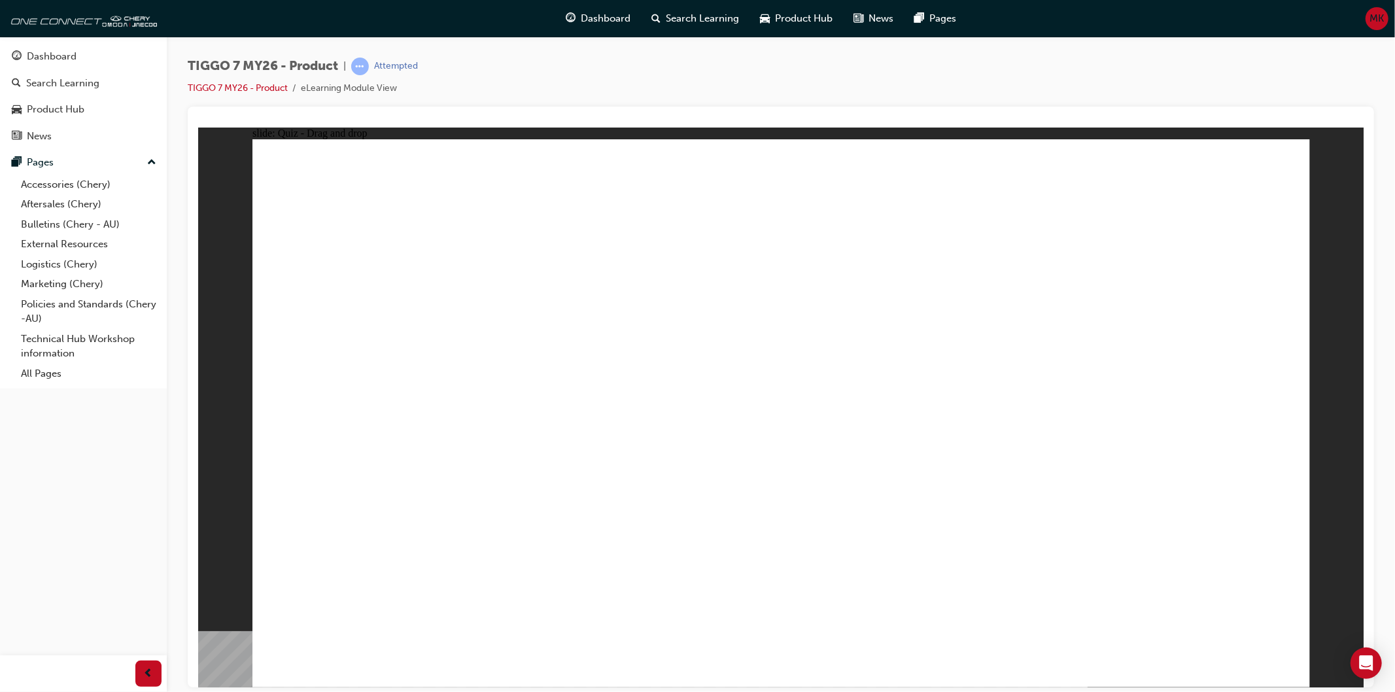
drag, startPoint x: 1224, startPoint y: 202, endPoint x: 619, endPoint y: 451, distance: 654.6
drag, startPoint x: 864, startPoint y: 306, endPoint x: 983, endPoint y: 466, distance: 199.1
drag, startPoint x: 1212, startPoint y: 256, endPoint x: 795, endPoint y: 392, distance: 438.2
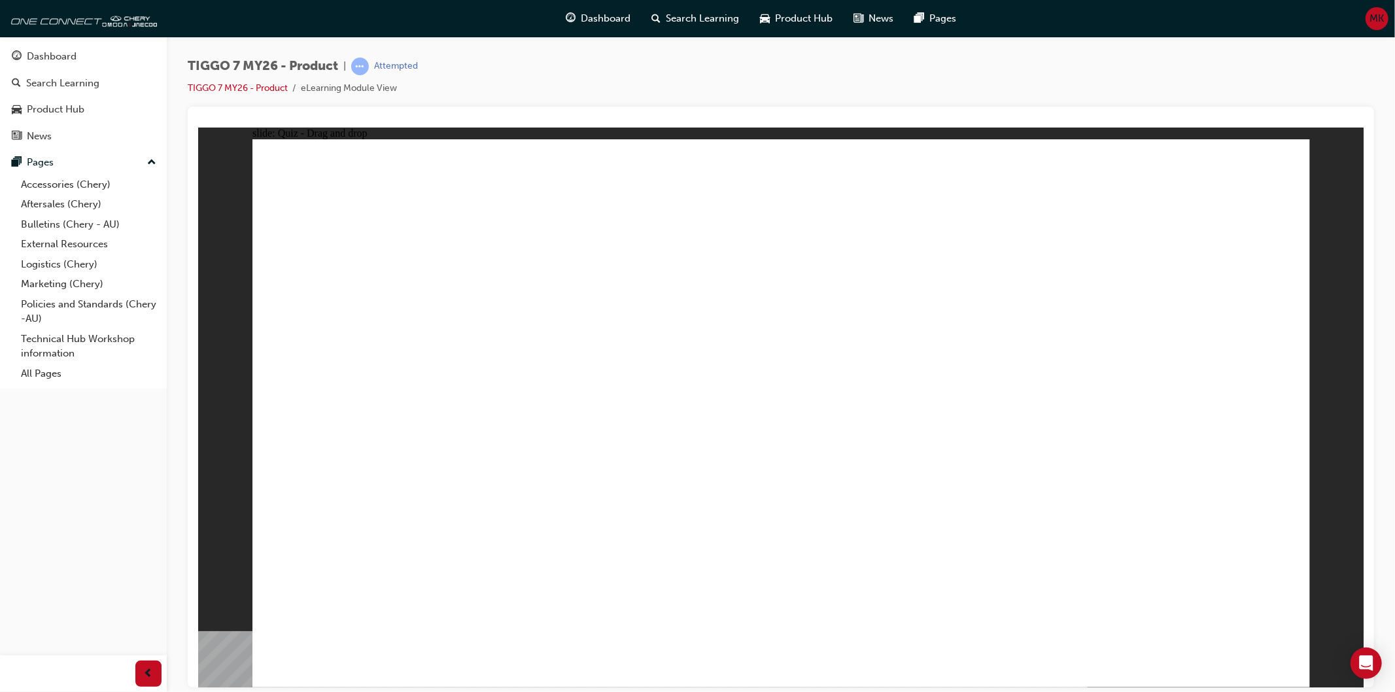
drag, startPoint x: 799, startPoint y: 282, endPoint x: 388, endPoint y: 507, distance: 468.0
drag, startPoint x: 1040, startPoint y: 266, endPoint x: 419, endPoint y: 534, distance: 676.1
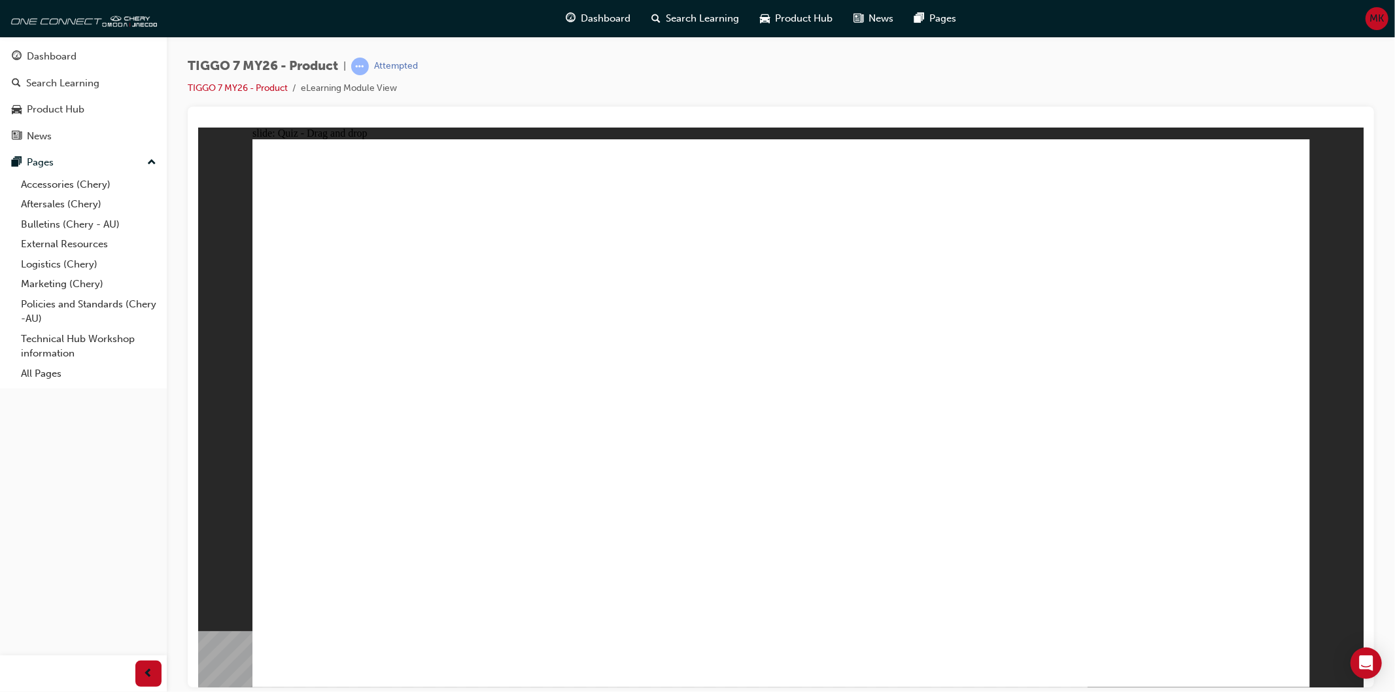
drag, startPoint x: 778, startPoint y: 201, endPoint x: 846, endPoint y: 405, distance: 214.9
drag, startPoint x: 845, startPoint y: 399, endPoint x: 885, endPoint y: 490, distance: 99.9
drag, startPoint x: 878, startPoint y: 244, endPoint x: 921, endPoint y: 461, distance: 221.4
drag, startPoint x: 998, startPoint y: 282, endPoint x: 1033, endPoint y: 468, distance: 189.7
drag, startPoint x: 1212, startPoint y: 237, endPoint x: 1062, endPoint y: 520, distance: 320.3
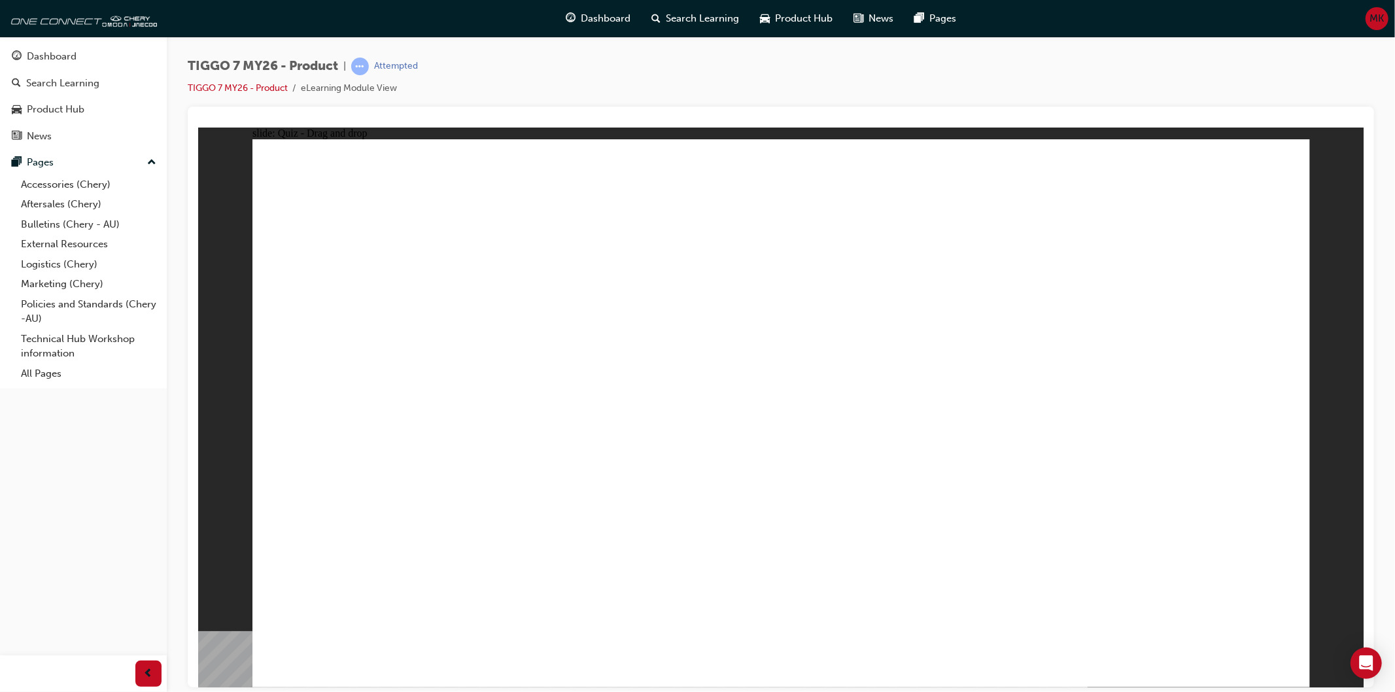
drag, startPoint x: 766, startPoint y: 252, endPoint x: 520, endPoint y: 519, distance: 362.8
drag, startPoint x: 900, startPoint y: 290, endPoint x: 557, endPoint y: 496, distance: 400.2
drag, startPoint x: 893, startPoint y: 210, endPoint x: 604, endPoint y: 507, distance: 414.8
drag, startPoint x: 969, startPoint y: 231, endPoint x: 588, endPoint y: 533, distance: 486.0
drag, startPoint x: 1091, startPoint y: 279, endPoint x: 461, endPoint y: 470, distance: 658.7
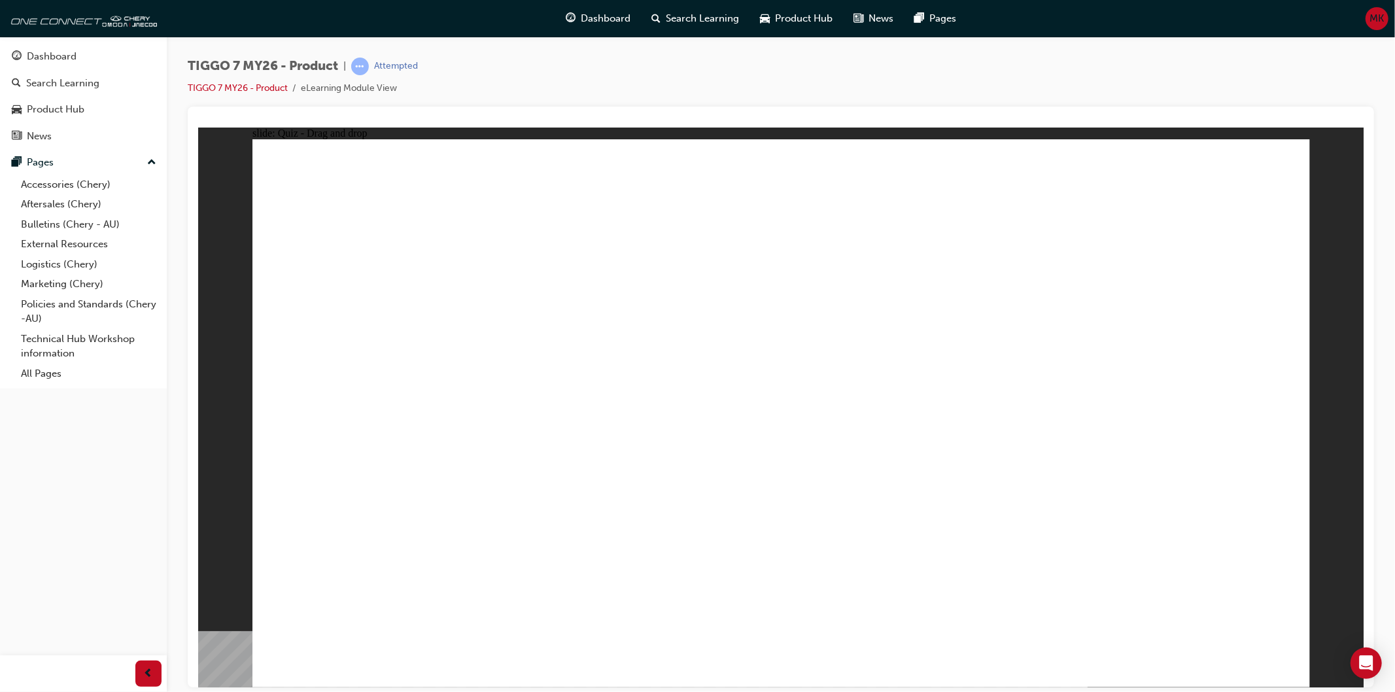
drag, startPoint x: 1118, startPoint y: 233, endPoint x: 577, endPoint y: 513, distance: 609.0
drag, startPoint x: 988, startPoint y: 206, endPoint x: 632, endPoint y: 529, distance: 480.6
drag, startPoint x: 1086, startPoint y: 195, endPoint x: 502, endPoint y: 521, distance: 669.2
drag, startPoint x: 1231, startPoint y: 196, endPoint x: 573, endPoint y: 550, distance: 747.3
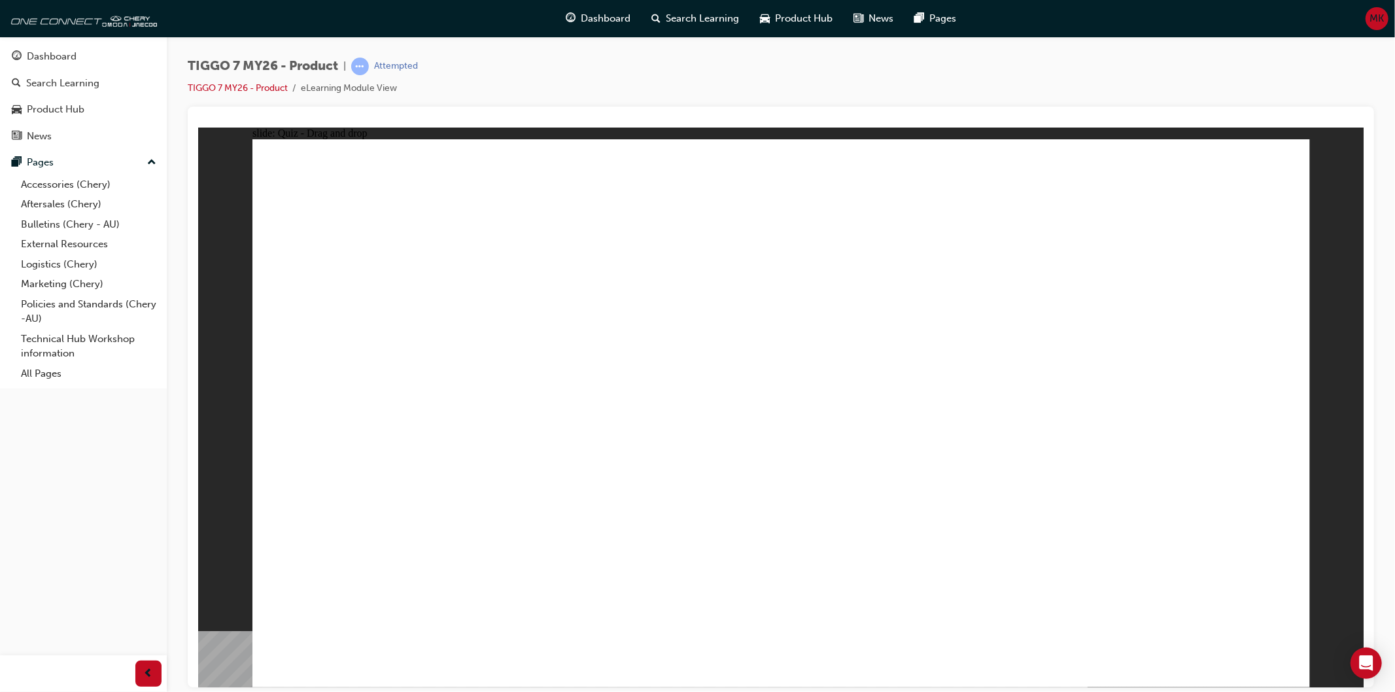
drag, startPoint x: 837, startPoint y: 489, endPoint x: 819, endPoint y: 500, distance: 21.2
drag, startPoint x: 1239, startPoint y: 252, endPoint x: 926, endPoint y: 445, distance: 367.0
drag, startPoint x: 761, startPoint y: 260, endPoint x: 630, endPoint y: 343, distance: 154.4
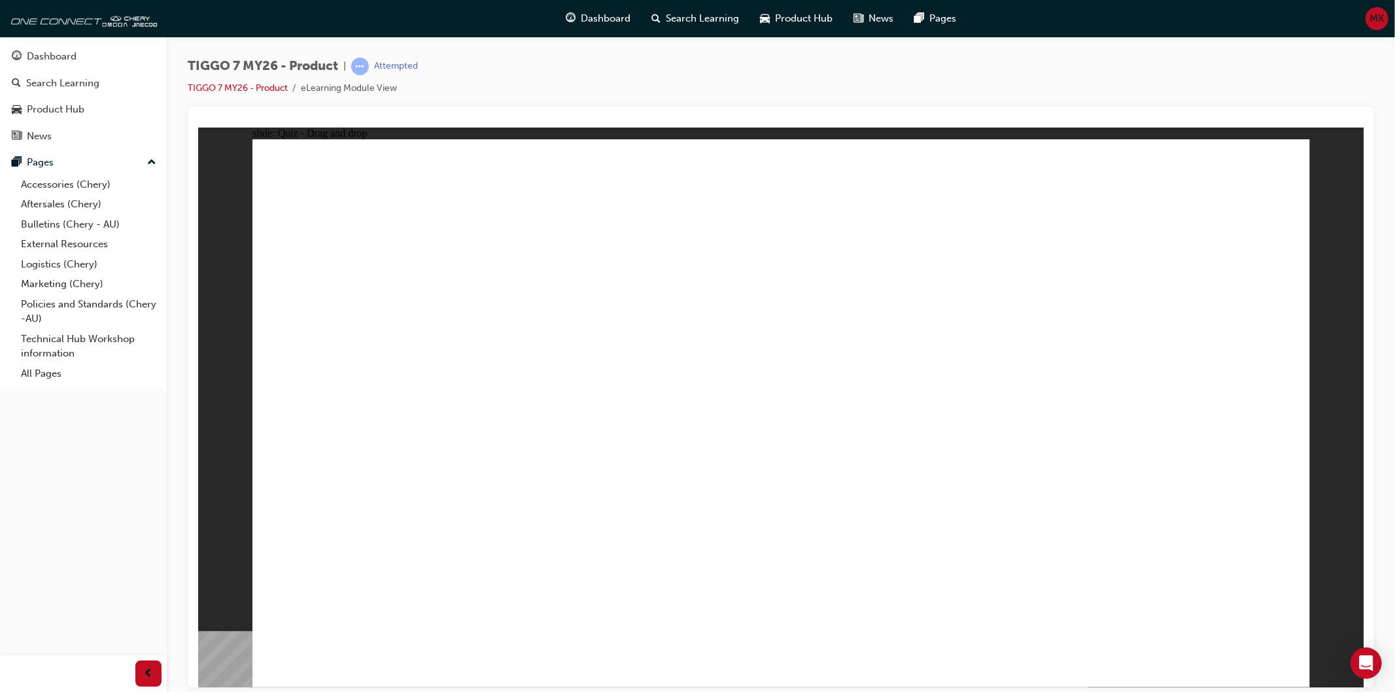
drag, startPoint x: 827, startPoint y: 235, endPoint x: 624, endPoint y: 396, distance: 258.9
drag, startPoint x: 1054, startPoint y: 231, endPoint x: 1075, endPoint y: 610, distance: 379.2
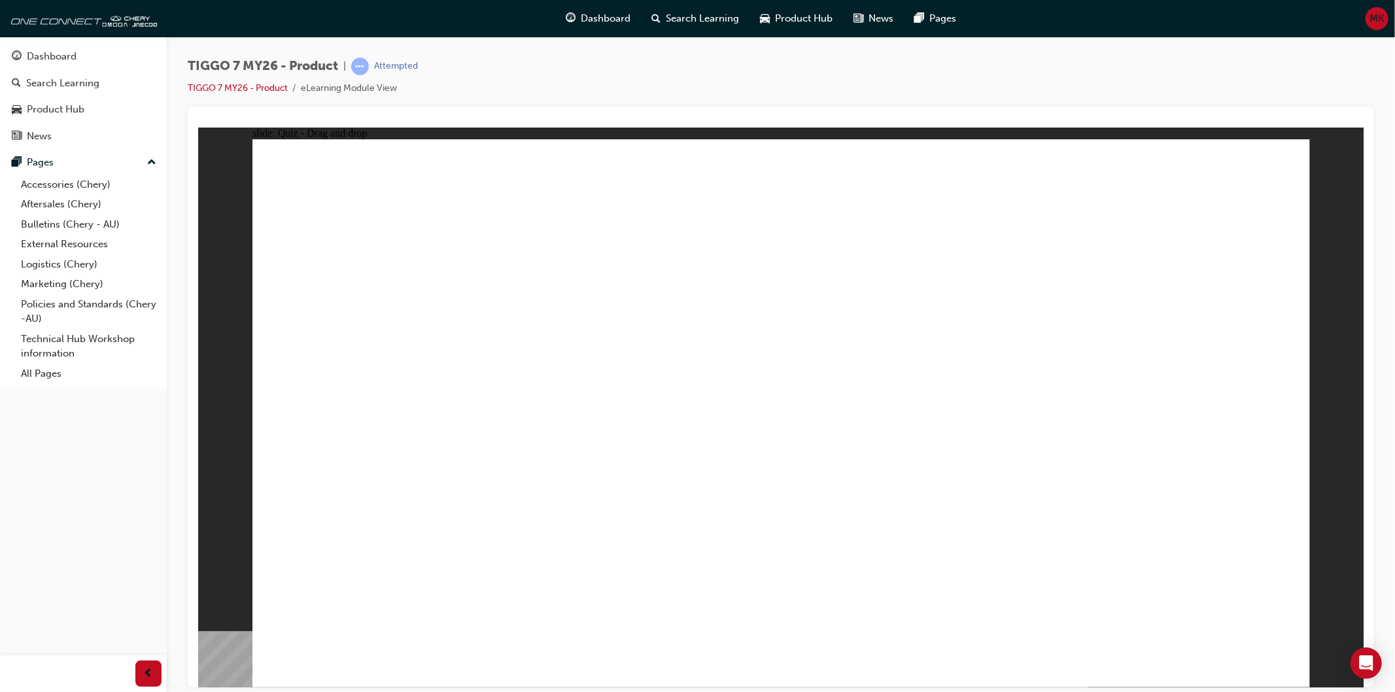
radio input "true"
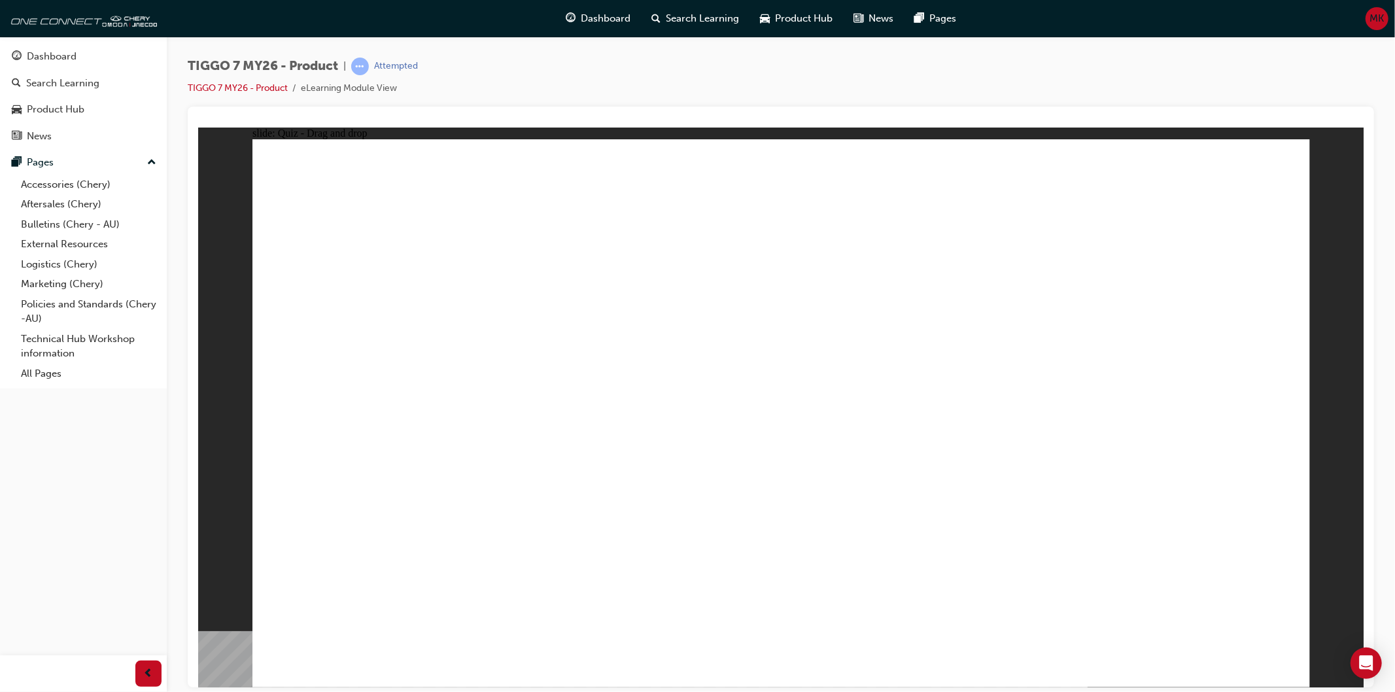
drag, startPoint x: 859, startPoint y: 250, endPoint x: 918, endPoint y: 439, distance: 198.0
drag, startPoint x: 971, startPoint y: 269, endPoint x: 912, endPoint y: 590, distance: 325.7
drag, startPoint x: 778, startPoint y: 207, endPoint x: 827, endPoint y: 492, distance: 288.6
drag, startPoint x: 1043, startPoint y: 335, endPoint x: 971, endPoint y: 513, distance: 192.5
drag, startPoint x: 985, startPoint y: 239, endPoint x: 974, endPoint y: 489, distance: 249.4
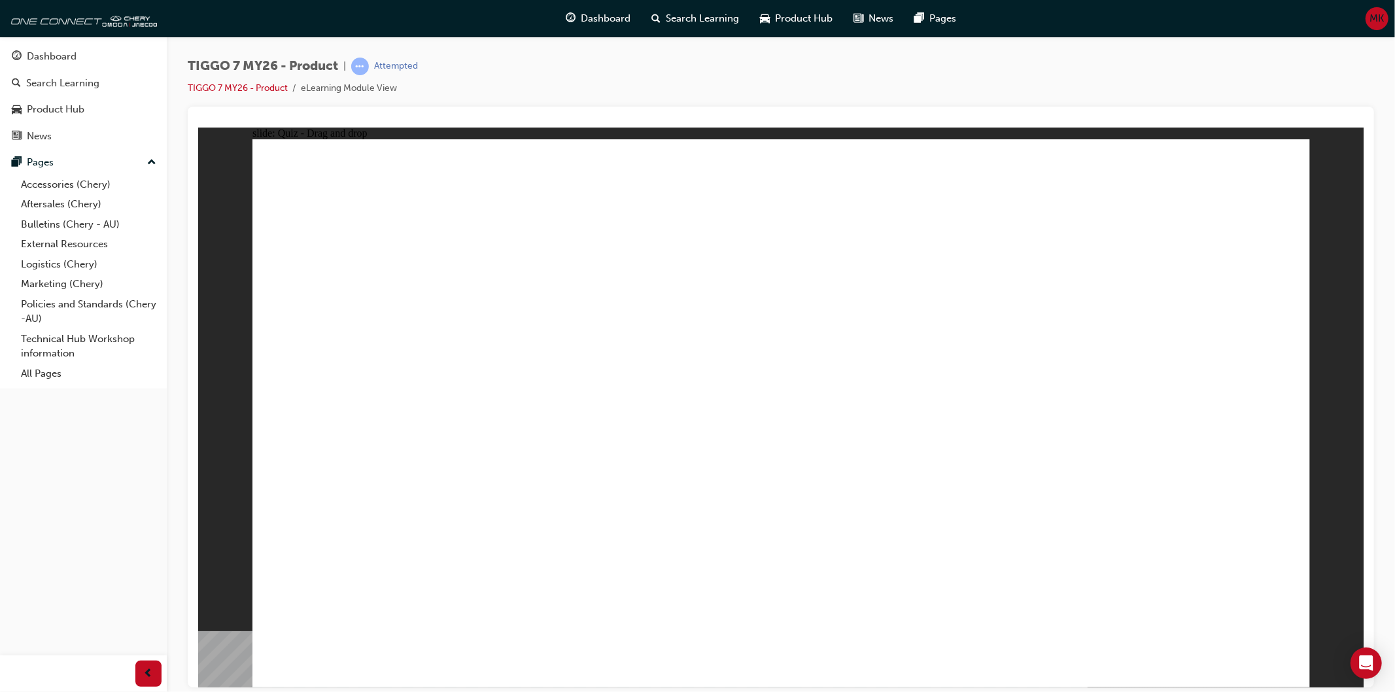
drag, startPoint x: 982, startPoint y: 276, endPoint x: 984, endPoint y: 499, distance: 223.0
drag, startPoint x: 1203, startPoint y: 203, endPoint x: 983, endPoint y: 507, distance: 375.2
drag, startPoint x: 1194, startPoint y: 241, endPoint x: 962, endPoint y: 538, distance: 377.4
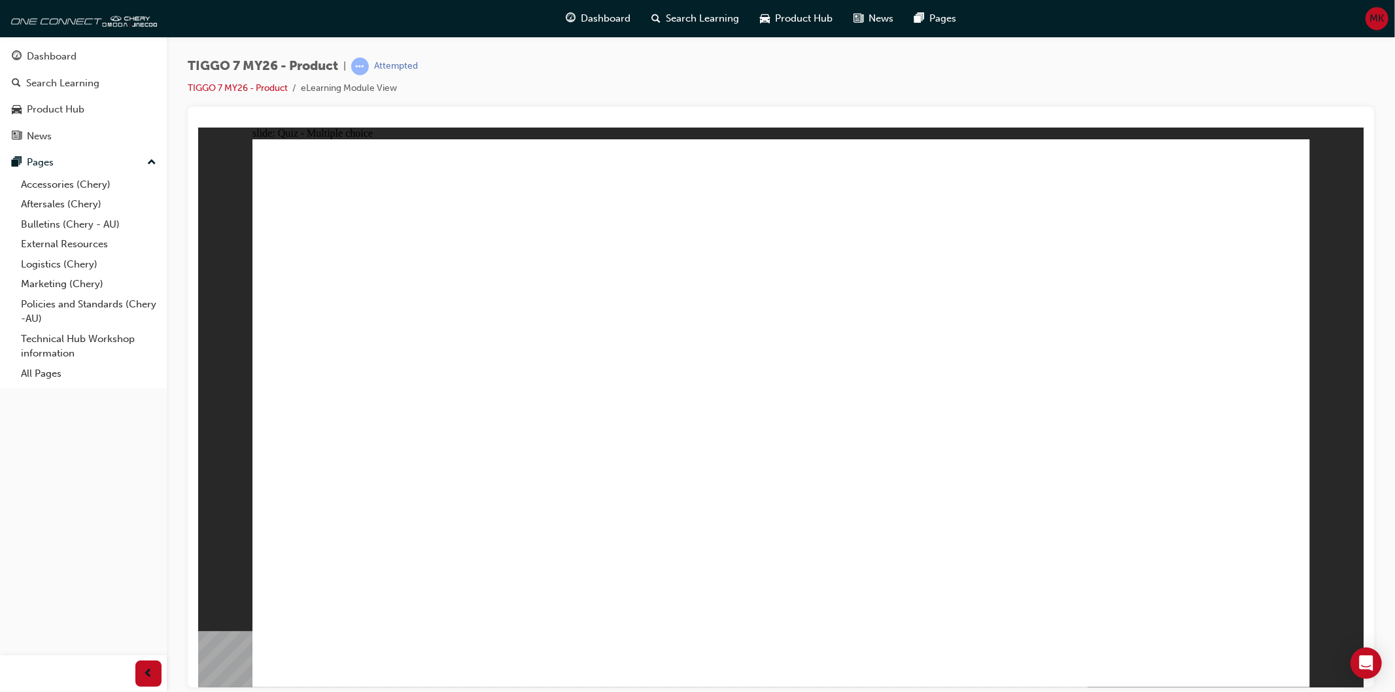
radio input "true"
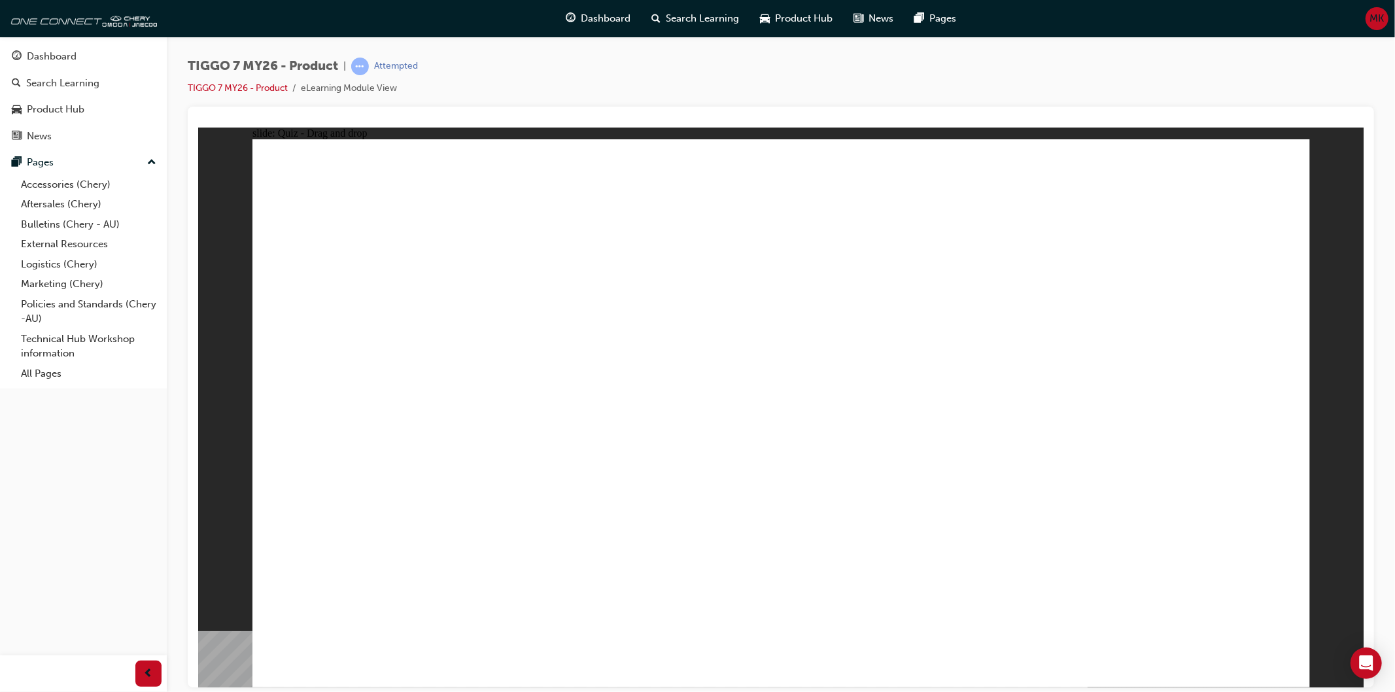
drag, startPoint x: 768, startPoint y: 182, endPoint x: 999, endPoint y: 445, distance: 348.9
drag, startPoint x: 958, startPoint y: 215, endPoint x: 571, endPoint y: 431, distance: 443.2
drag, startPoint x: 1192, startPoint y: 389, endPoint x: 1219, endPoint y: 415, distance: 37.5
drag, startPoint x: 1220, startPoint y: 233, endPoint x: 867, endPoint y: 374, distance: 379.5
drag, startPoint x: 872, startPoint y: 328, endPoint x: 277, endPoint y: 439, distance: 606.1
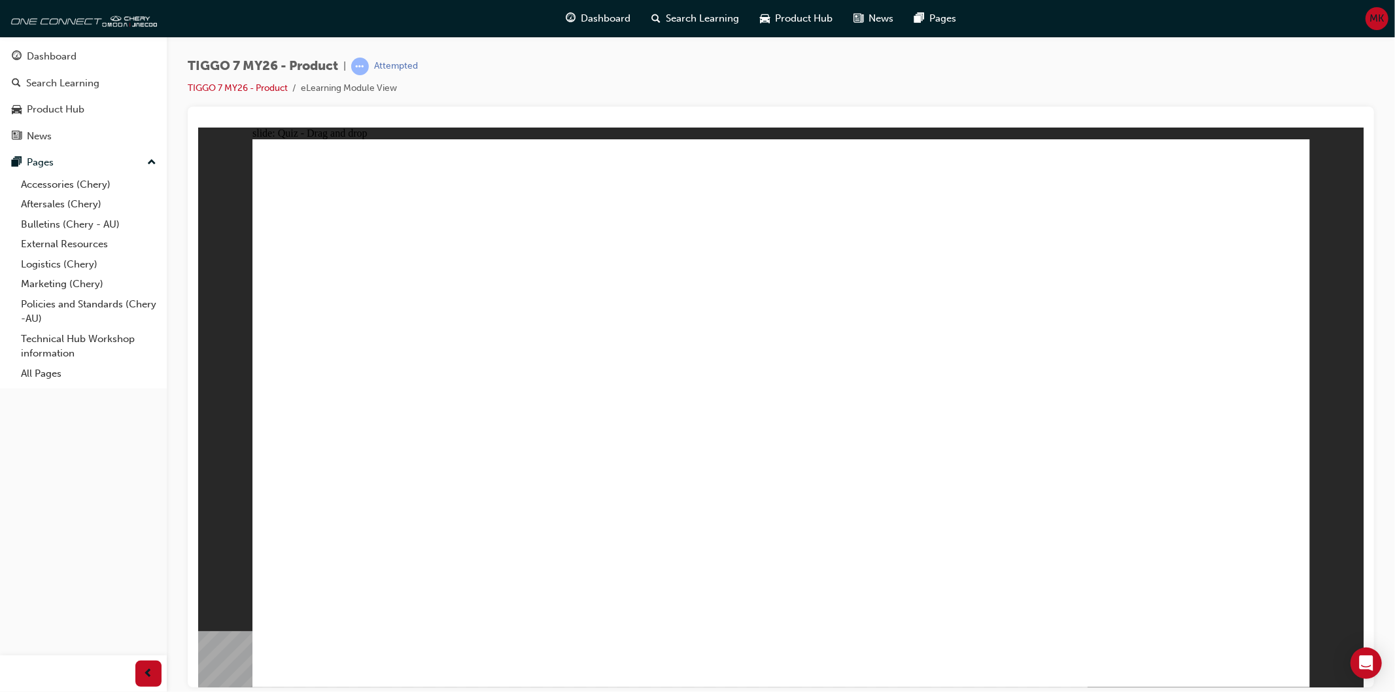
radio input "true"
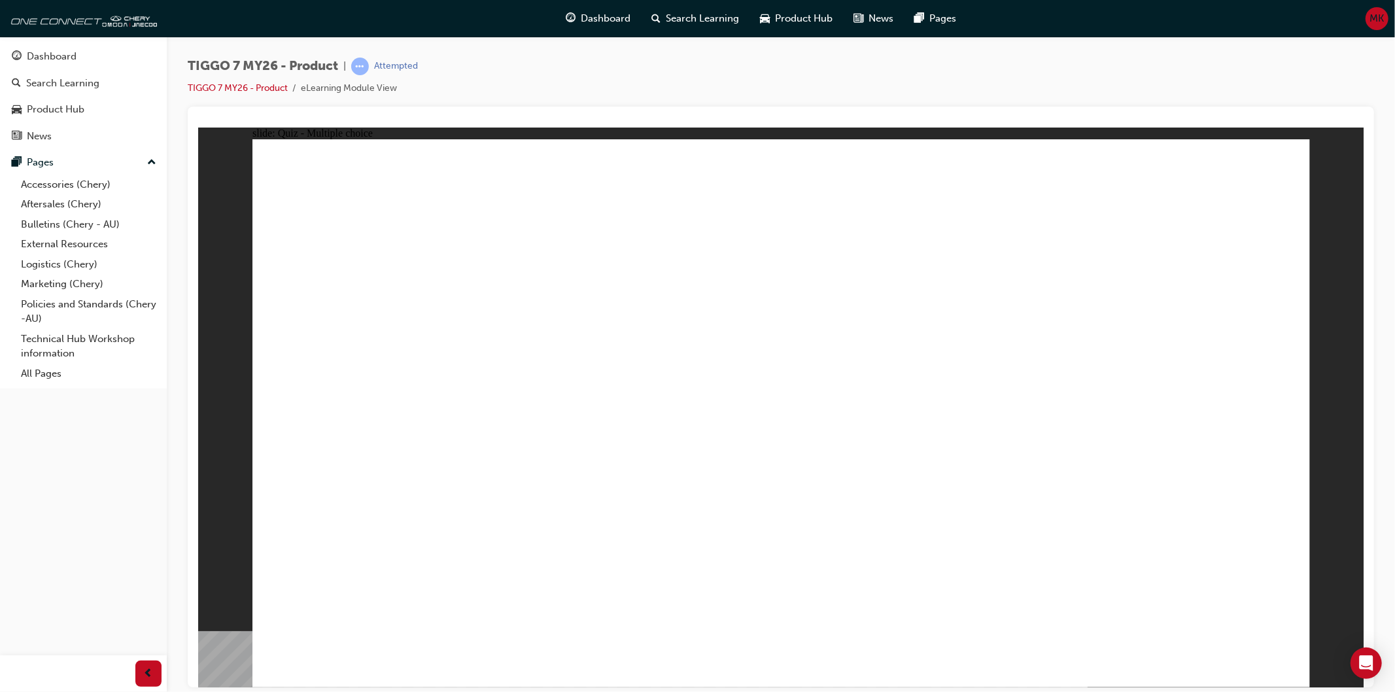
radio input "true"
drag, startPoint x: 838, startPoint y: 520, endPoint x: 821, endPoint y: 517, distance: 16.6
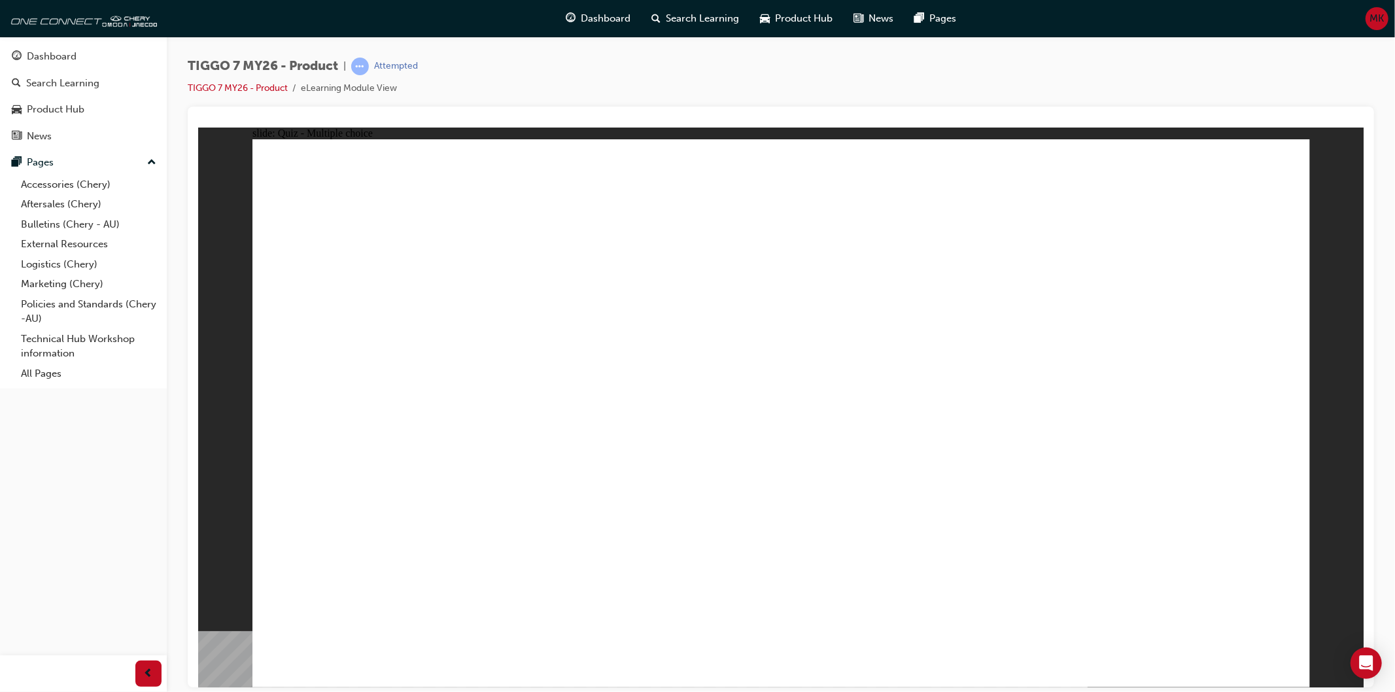
drag, startPoint x: 1125, startPoint y: 335, endPoint x: 840, endPoint y: 455, distance: 309.0
drag, startPoint x: 989, startPoint y: 211, endPoint x: 419, endPoint y: 468, distance: 625.2
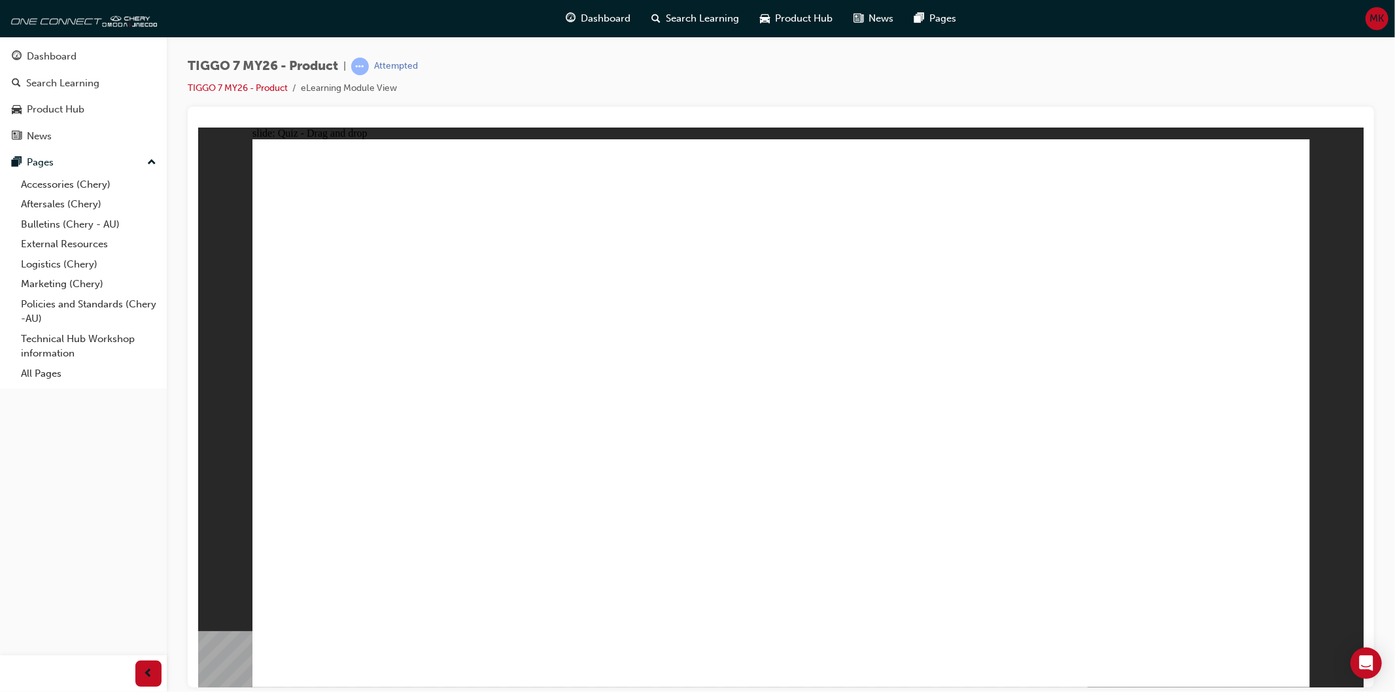
drag, startPoint x: 850, startPoint y: 287, endPoint x: 1257, endPoint y: 481, distance: 451.4
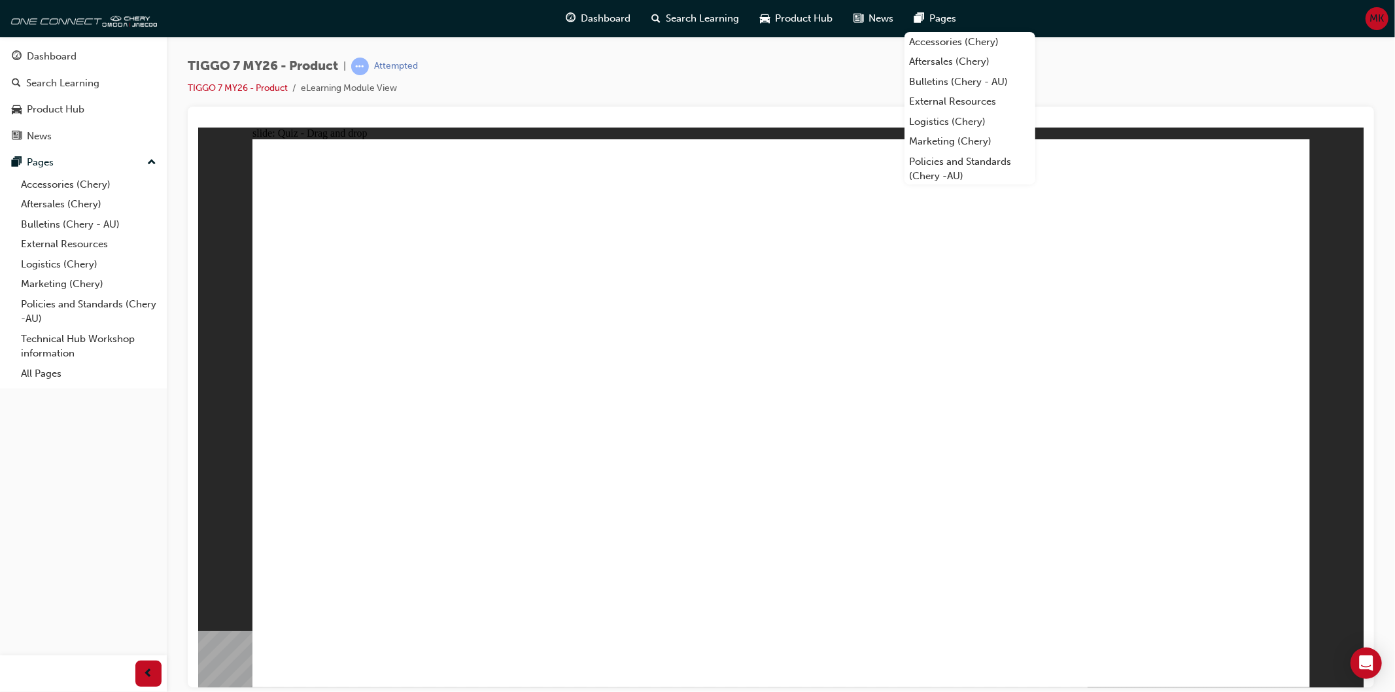
drag, startPoint x: 1120, startPoint y: 188, endPoint x: 946, endPoint y: 413, distance: 284.3
drag, startPoint x: 749, startPoint y: 374, endPoint x: 619, endPoint y: 459, distance: 156.0
